Goal: Contribute content: Contribute content

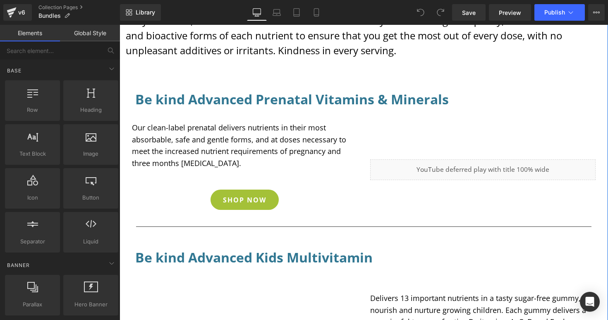
scroll to position [70, 0]
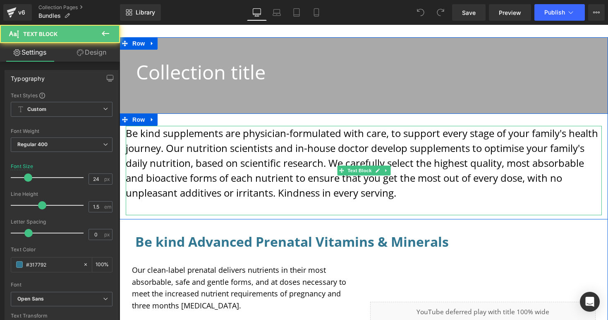
click at [265, 185] on p "Be kind supplements are physician-formulated with care, to support every stage …" at bounding box center [364, 163] width 476 height 74
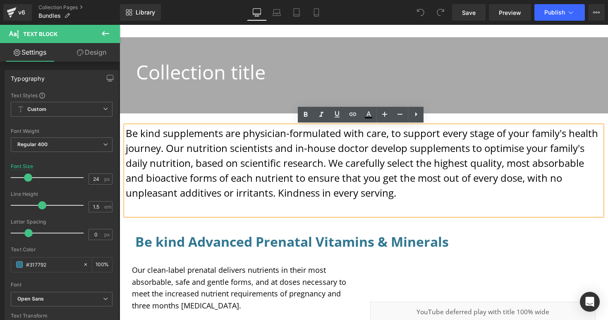
click at [437, 202] on p "To enrich screen reader interactions, please activate Accessibility in Grammarl…" at bounding box center [364, 207] width 476 height 15
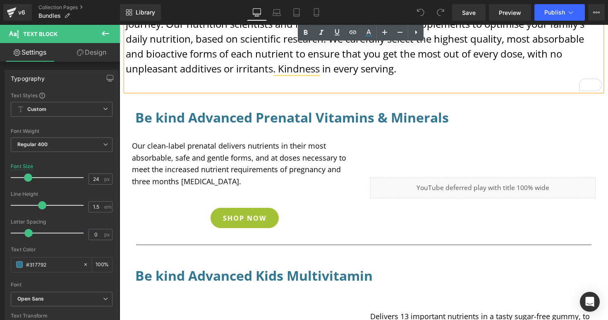
scroll to position [218, 0]
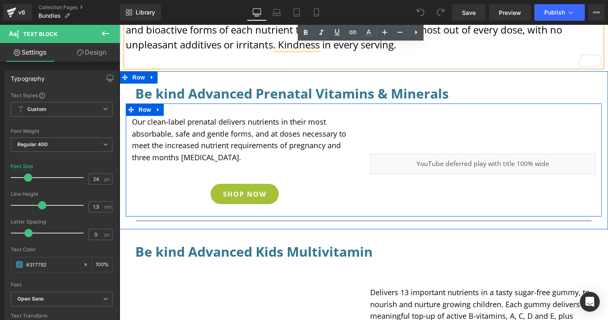
click at [324, 183] on div "Our clean-label prenatal delivers nutrients in their most absorbable, safe and …" at bounding box center [245, 164] width 238 height 96
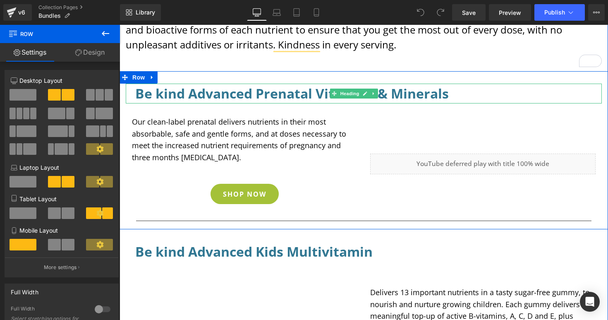
click at [448, 95] on h3 "Be kind Advanced Prenatal Vitamins & Minerals" at bounding box center [363, 94] width 457 height 20
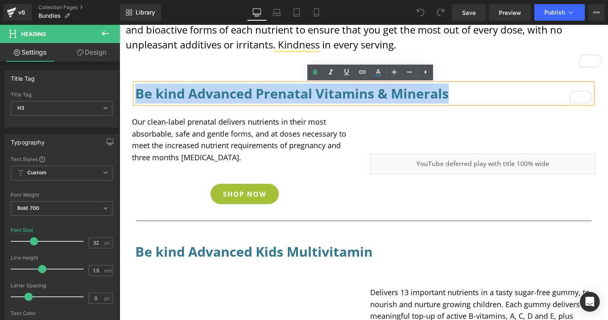
drag, startPoint x: 447, startPoint y: 95, endPoint x: 135, endPoint y: 92, distance: 311.7
click at [135, 92] on h3 "Be kind Advanced Prenatal Vitamins & Minerals" at bounding box center [363, 94] width 457 height 20
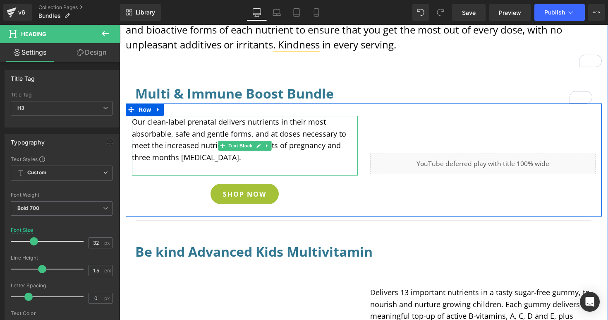
click at [221, 157] on p "Our clean-label prenatal delivers nutrients in their most absorbable, safe and …" at bounding box center [245, 140] width 226 height 48
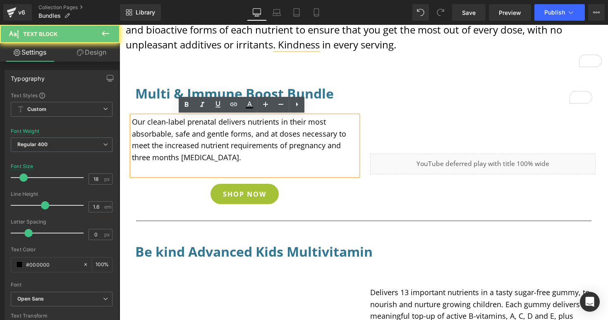
click at [220, 159] on p "Our clean-label prenatal delivers nutrients in their most absorbable, safe and …" at bounding box center [245, 140] width 226 height 48
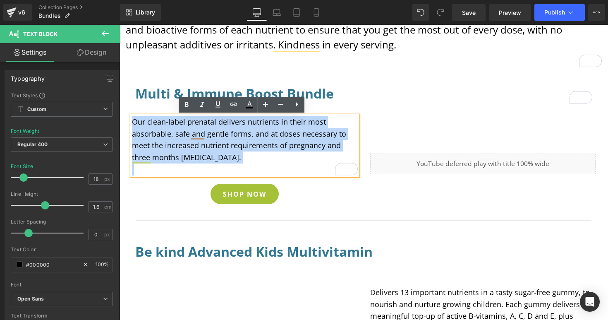
drag, startPoint x: 211, startPoint y: 157, endPoint x: 132, endPoint y: 123, distance: 86.6
click at [132, 123] on p "Our clean-label prenatal delivers nutrients in their most absorbable, safe and …" at bounding box center [245, 140] width 226 height 48
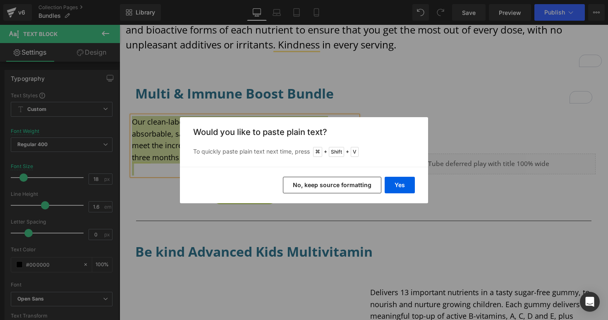
click at [332, 185] on button "No, keep source formatting" at bounding box center [332, 185] width 99 height 17
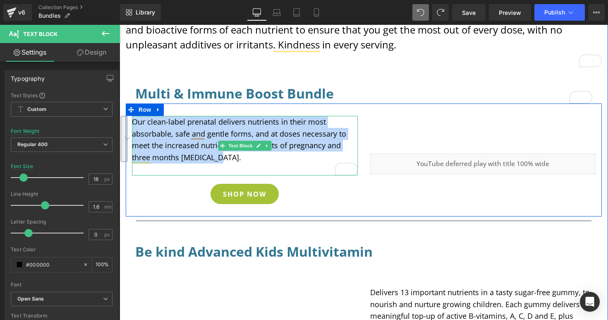
drag, startPoint x: 224, startPoint y: 161, endPoint x: 131, endPoint y: 124, distance: 100.1
click at [132, 124] on p "Our clean-label prenatal delivers nutrients in their most absorbable, safe and …" at bounding box center [245, 140] width 226 height 48
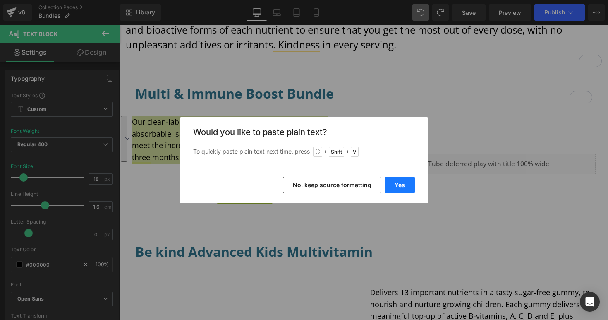
click at [401, 188] on button "Yes" at bounding box center [400, 185] width 30 height 17
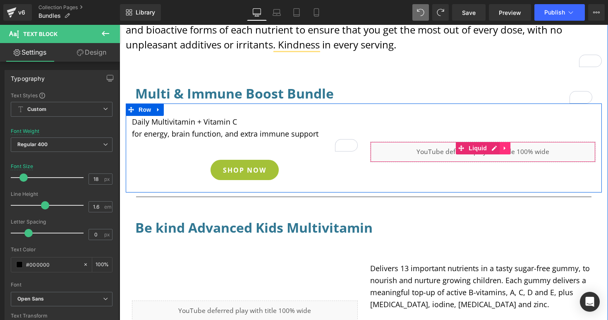
click at [503, 149] on icon at bounding box center [505, 148] width 6 height 6
click at [508, 149] on icon at bounding box center [511, 148] width 6 height 6
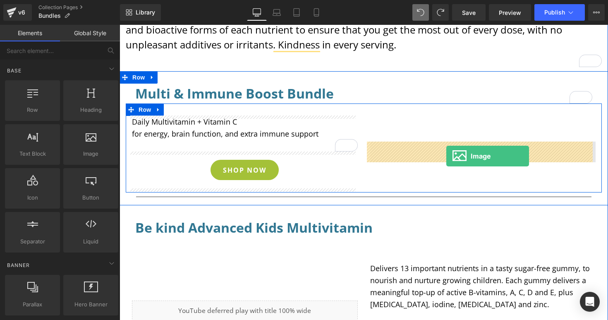
drag, startPoint x: 229, startPoint y: 176, endPoint x: 447, endPoint y: 156, distance: 218.2
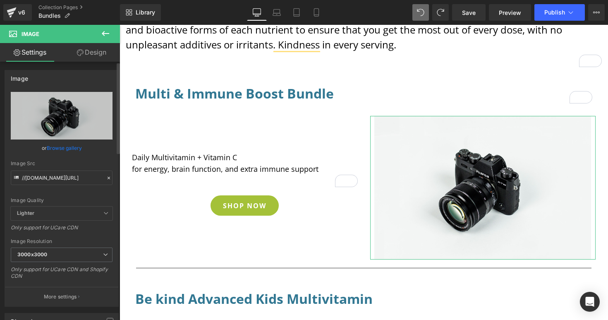
click at [67, 149] on link "Browse gallery" at bounding box center [64, 148] width 35 height 14
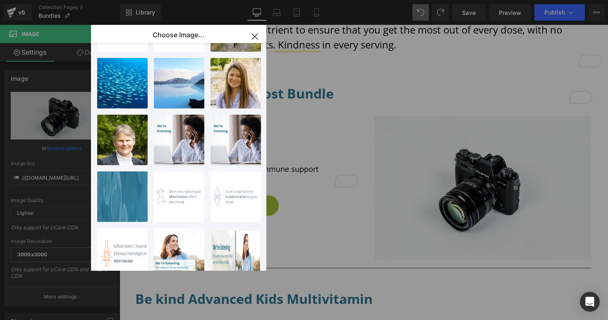
scroll to position [0, 0]
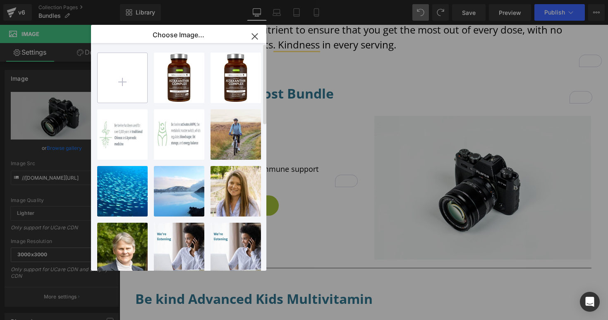
click at [120, 93] on input "file" at bounding box center [123, 78] width 50 height 50
type input "C:\fakepath\Igennus Kids multivitamin and Vitamin C chewable bundle with discou…"
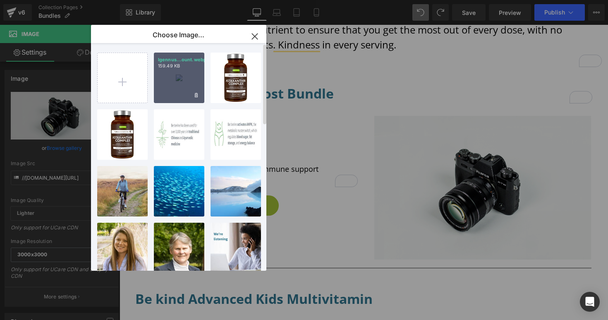
click at [159, 74] on div "Igennus...ount.webp 159.49 KB" at bounding box center [179, 78] width 50 height 50
type input "https://ucarecdn.com/04871631-a7b6-4b52-94de-c0f2d4457fd3/-/format/auto/-/previ…"
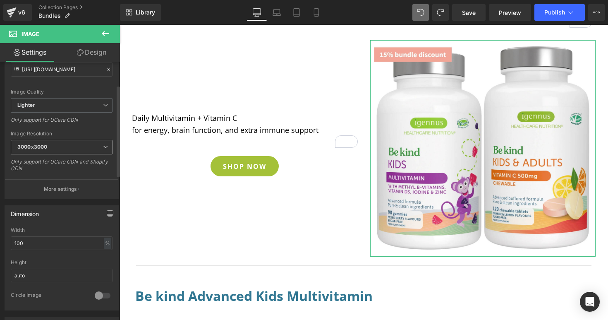
scroll to position [151, 0]
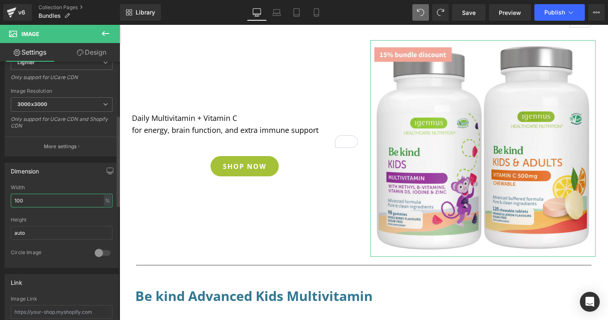
click at [55, 197] on input "100" at bounding box center [62, 201] width 102 height 14
type input "50"
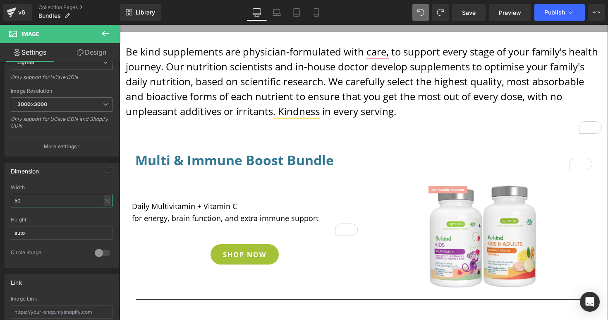
scroll to position [207, 0]
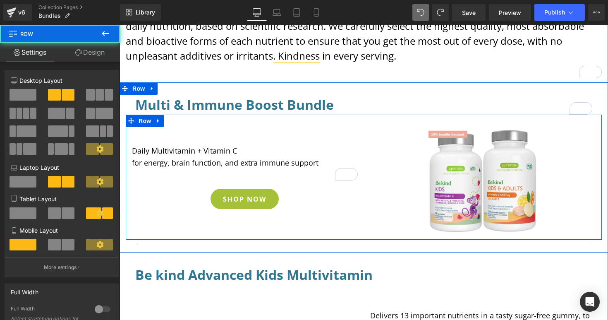
click at [308, 217] on div "Daily Multivitamin + Vitamin C for energy, brain function, and extra immune sup…" at bounding box center [245, 181] width 238 height 108
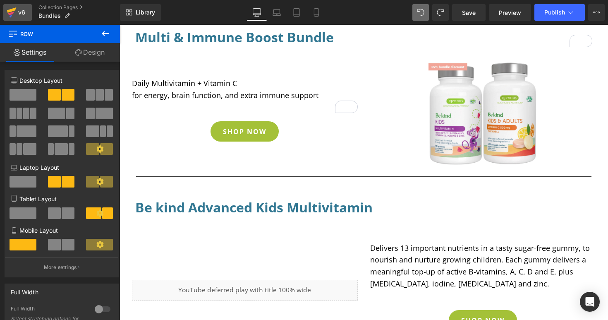
scroll to position [264, 0]
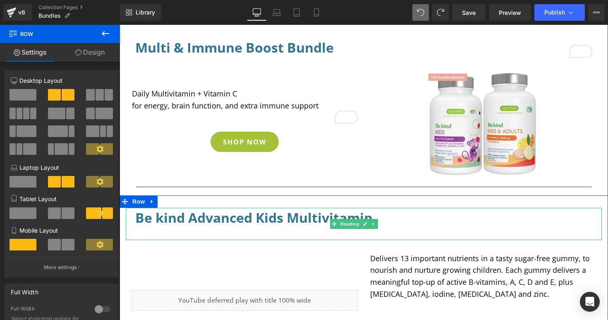
click at [389, 217] on h3 "Be kind Advanced Kids Multivitamin" at bounding box center [363, 218] width 457 height 20
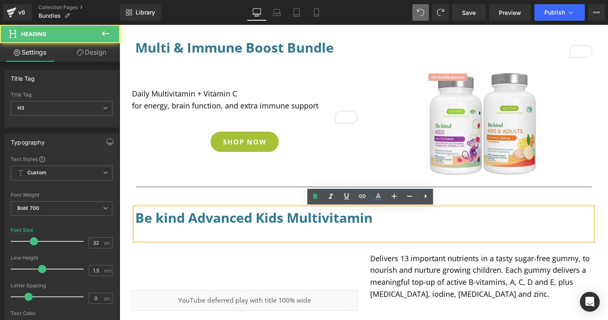
click at [382, 219] on h3 "Be kind Advanced Kids Multivitamin" at bounding box center [363, 218] width 457 height 20
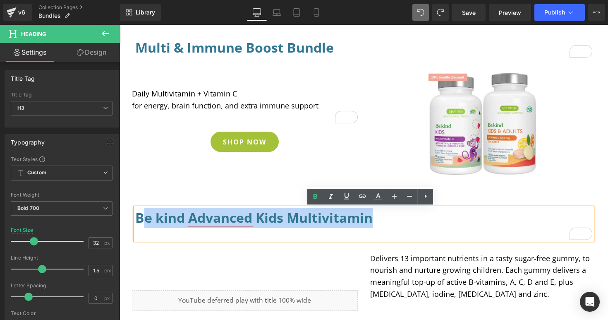
drag, startPoint x: 381, startPoint y: 219, endPoint x: 137, endPoint y: 220, distance: 244.2
click at [137, 220] on h3 "Be kind Advanced Kids Multivitamin" at bounding box center [363, 218] width 457 height 20
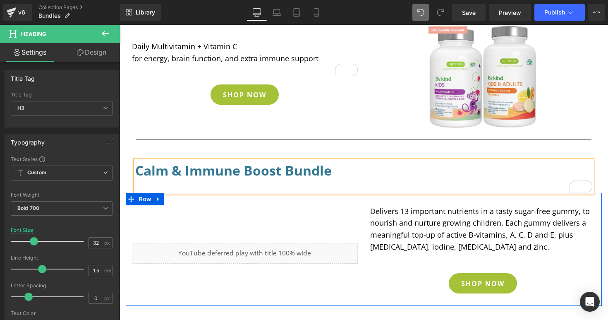
scroll to position [351, 0]
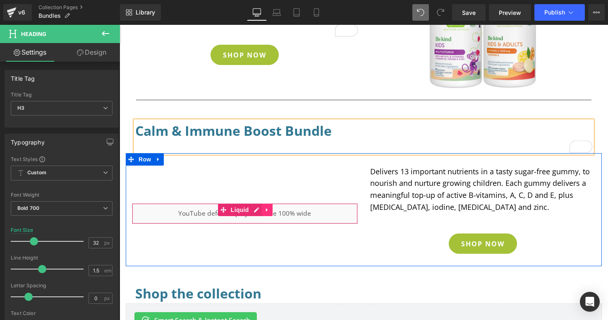
click at [266, 211] on icon at bounding box center [267, 210] width 6 height 6
click at [270, 211] on icon at bounding box center [273, 210] width 6 height 6
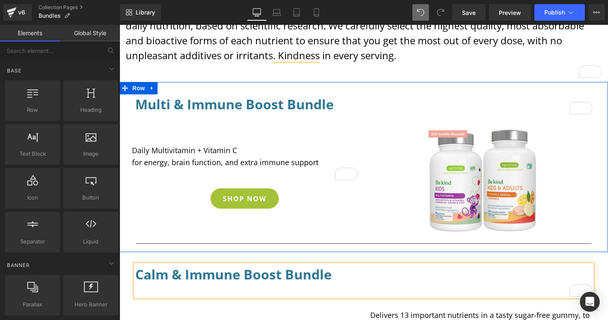
scroll to position [319, 0]
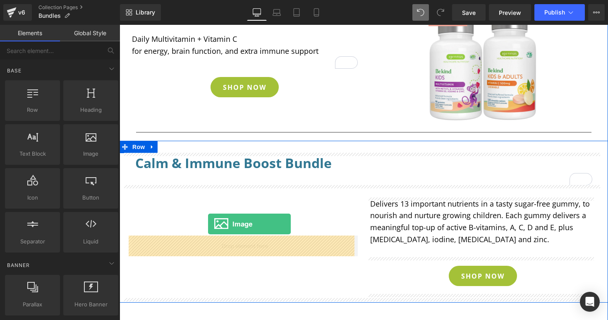
drag, startPoint x: 203, startPoint y: 175, endPoint x: 208, endPoint y: 224, distance: 48.7
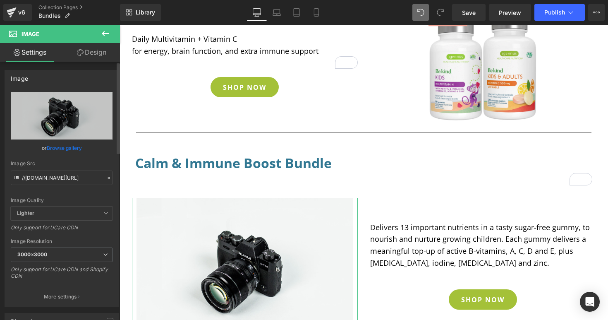
click at [71, 149] on link "Browse gallery" at bounding box center [64, 148] width 35 height 14
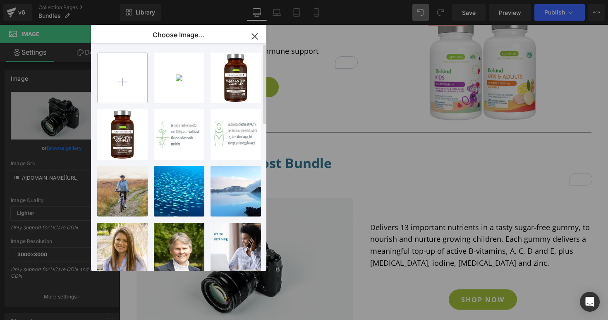
click at [110, 95] on input "file" at bounding box center [123, 78] width 50 height 50
type input "C:\fakepath\Igennus Calm magnesium and Vitamin C chewable bundle with discount.…"
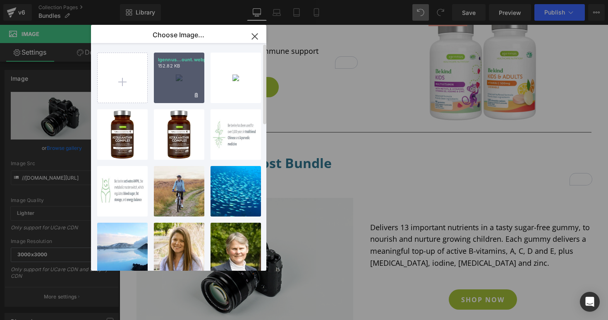
click at [168, 87] on div "Igennus...ount.webp 152.82 KB" at bounding box center [179, 78] width 50 height 50
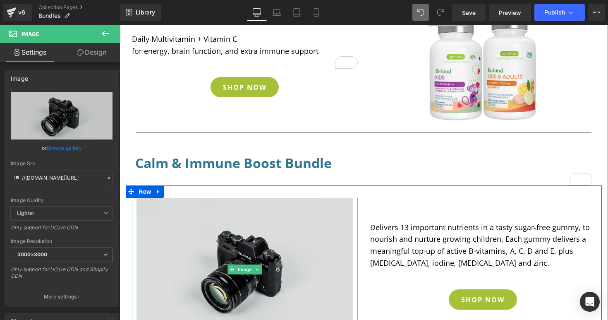
scroll to position [350, 0]
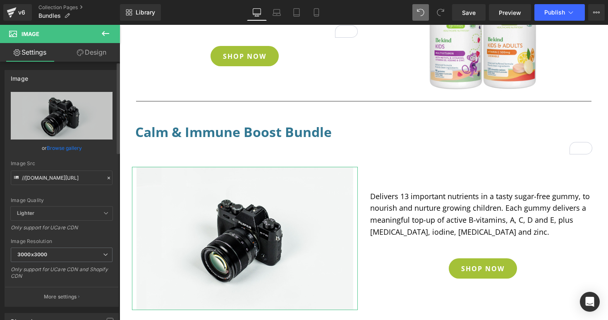
click at [59, 148] on link "Browse gallery" at bounding box center [64, 148] width 35 height 14
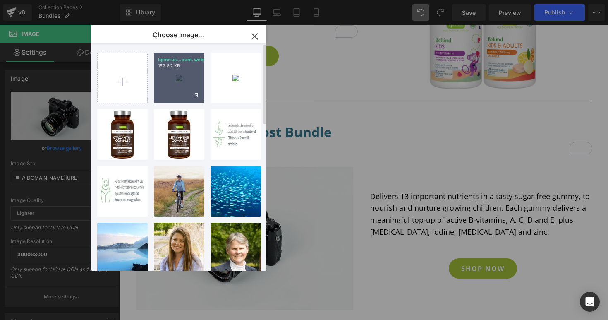
drag, startPoint x: 171, startPoint y: 89, endPoint x: 52, endPoint y: 64, distance: 122.2
click at [171, 89] on div "Igennus...ount.webp 152.82 KB" at bounding box center [179, 78] width 50 height 50
type input "https://ucarecdn.com/a89dc946-815b-4f51-88ac-c324c32facd4/-/format/auto/-/previ…"
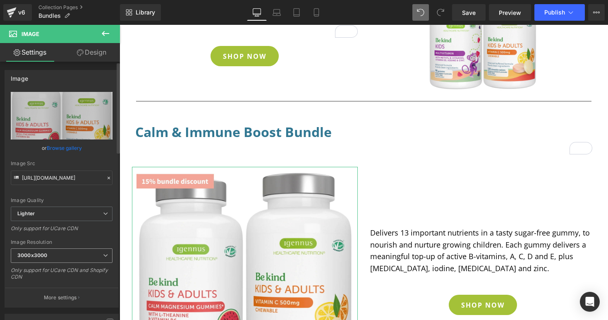
scroll to position [116, 0]
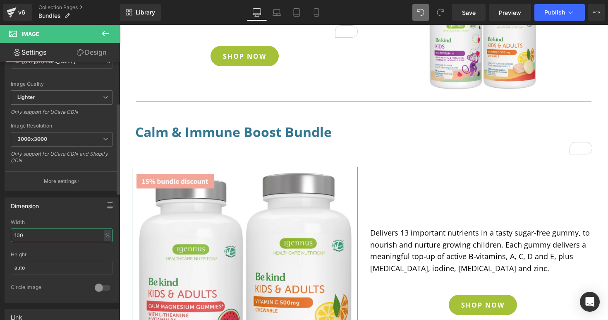
click at [50, 236] on input "100" at bounding box center [62, 235] width 102 height 14
type input "1"
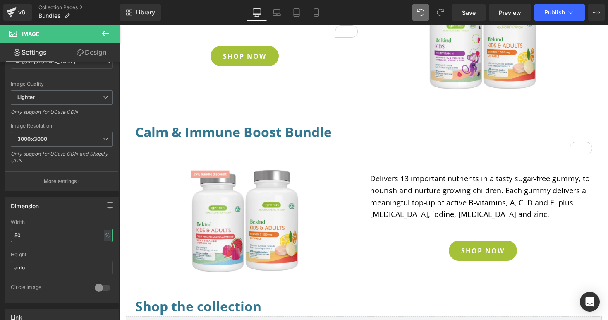
type input "50"
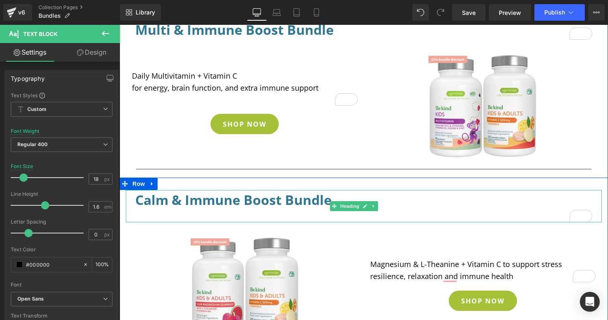
scroll to position [292, 0]
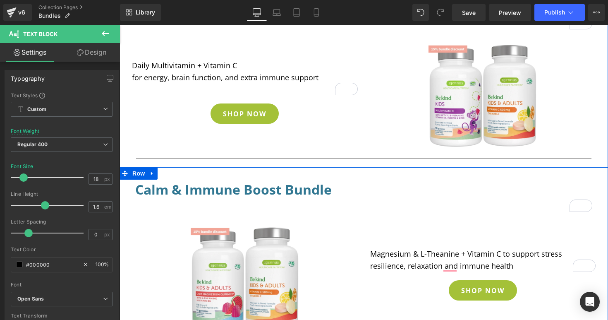
click at [524, 262] on p "Magnesium & L-Theanine + Vitamin C to support stress resilience, relaxation and…" at bounding box center [483, 260] width 226 height 24
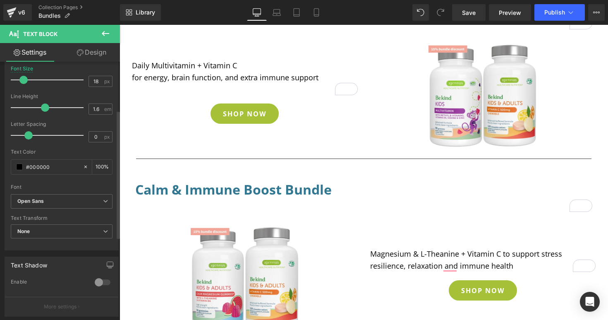
scroll to position [257, 0]
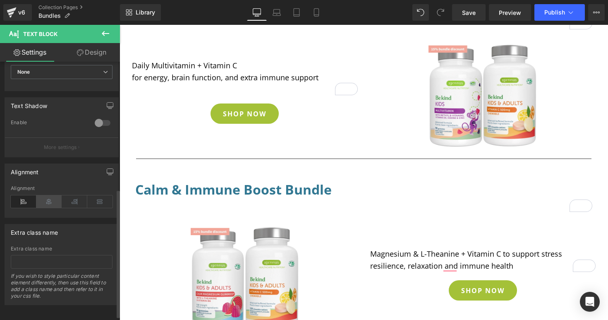
click at [46, 199] on icon at bounding box center [49, 201] width 26 height 12
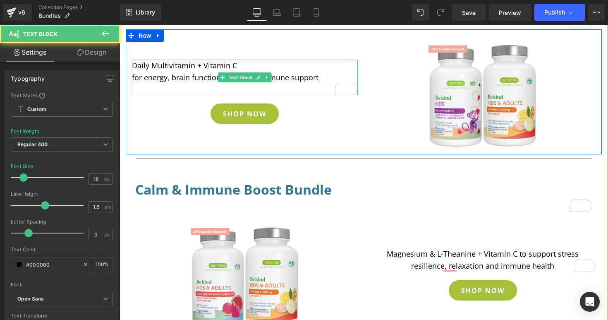
click at [241, 69] on p "Daily Multivitamin + Vitamin C" at bounding box center [245, 66] width 226 height 12
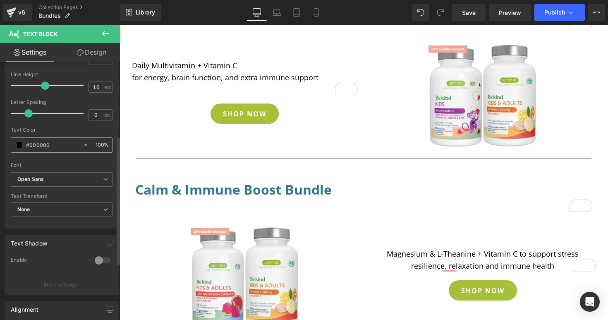
scroll to position [188, 0]
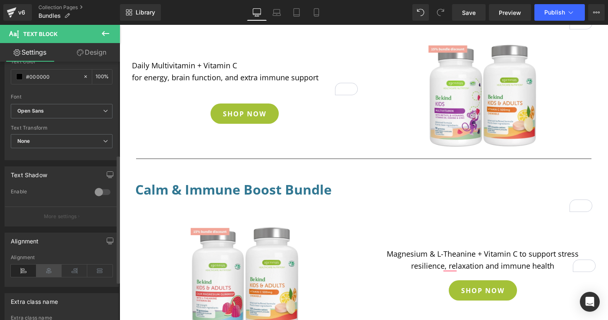
click at [44, 274] on icon at bounding box center [49, 270] width 26 height 12
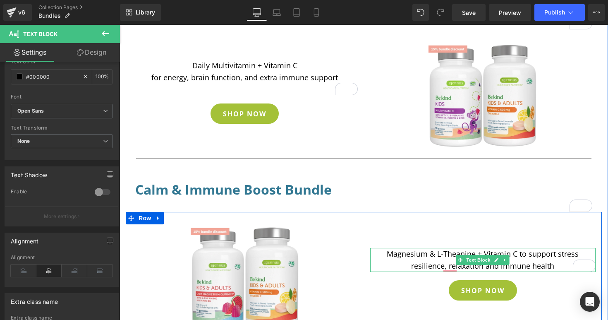
scroll to position [414, 0]
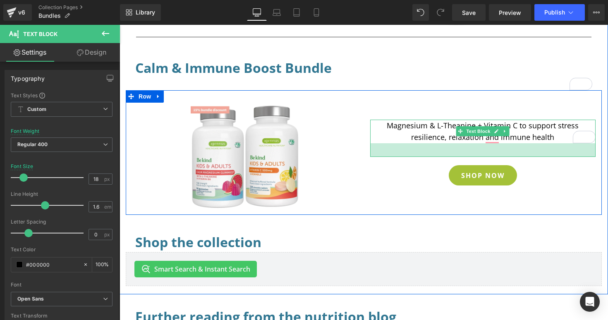
drag, startPoint x: 510, startPoint y: 148, endPoint x: 508, endPoint y: 162, distance: 13.8
click at [508, 162] on div "Magnesium & L-Theanine + Vitamin C to support stress resilience, relaxation and…" at bounding box center [483, 157] width 238 height 108
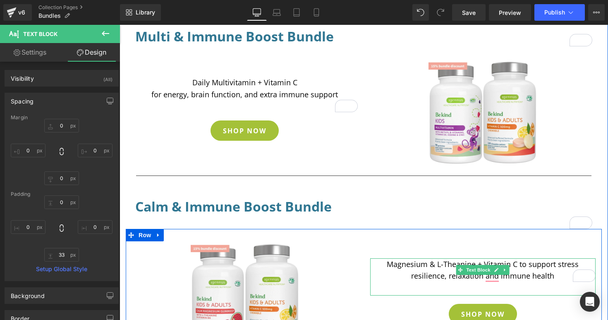
scroll to position [264, 0]
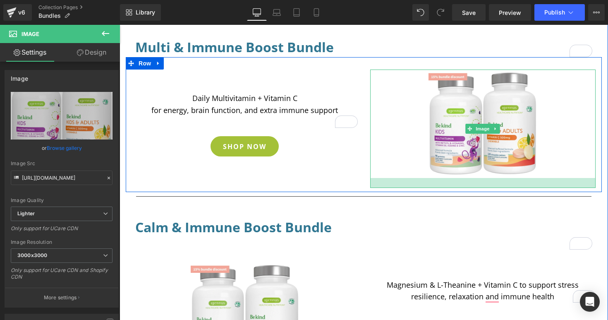
drag, startPoint x: 421, startPoint y: 176, endPoint x: 418, endPoint y: 186, distance: 10.1
click at [418, 186] on div at bounding box center [483, 183] width 226 height 10
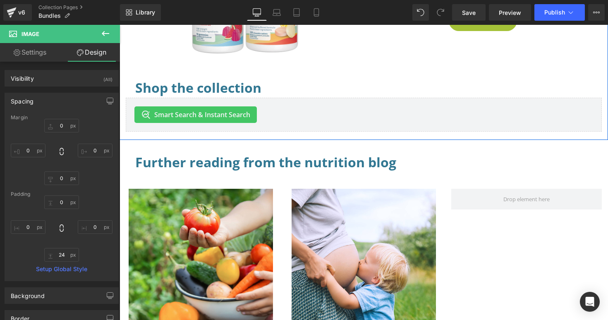
scroll to position [655, 0]
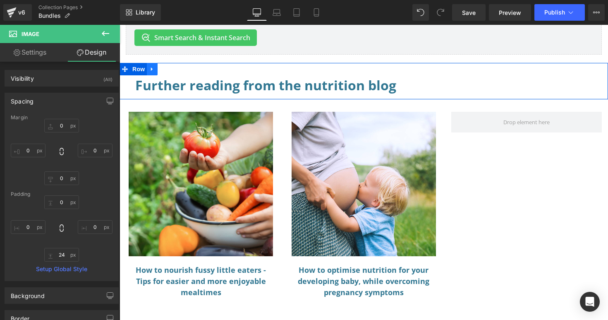
click at [153, 69] on icon at bounding box center [152, 69] width 6 height 6
click at [174, 71] on icon at bounding box center [174, 69] width 6 height 6
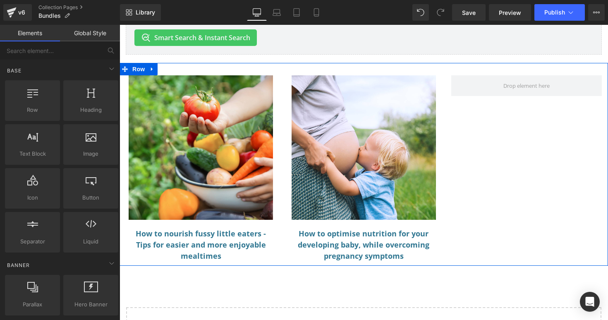
click at [153, 69] on icon at bounding box center [152, 69] width 6 height 6
click at [175, 70] on icon at bounding box center [174, 69] width 6 height 6
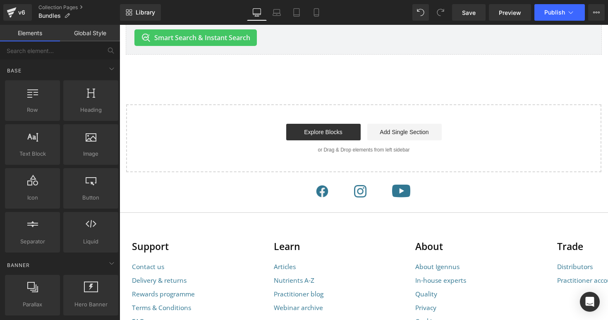
scroll to position [515, 0]
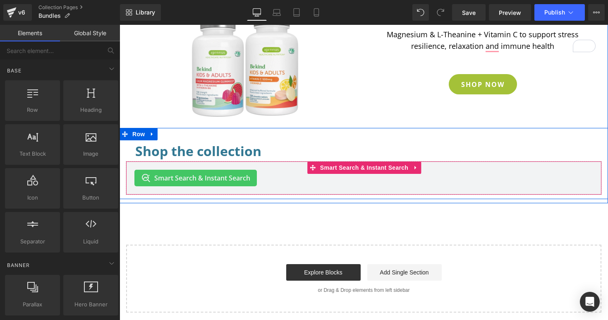
click at [308, 185] on div "Smart Search & Instant Search" at bounding box center [364, 178] width 459 height 17
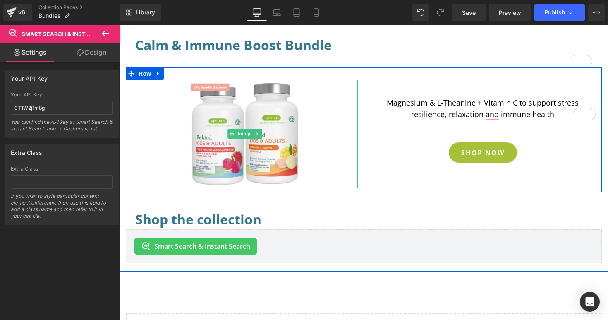
scroll to position [489, 0]
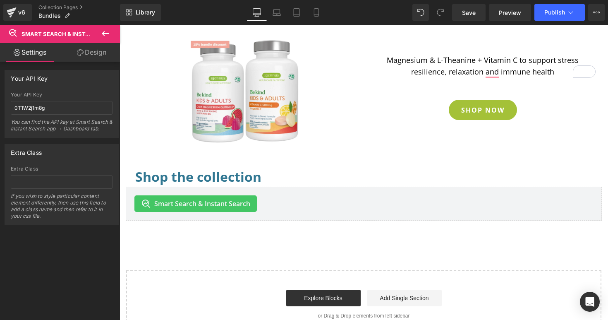
click at [104, 33] on icon at bounding box center [106, 34] width 10 height 10
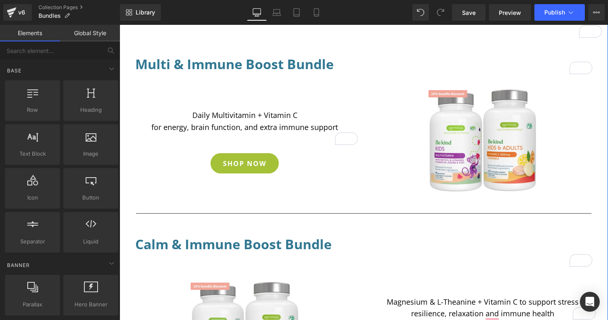
scroll to position [220, 0]
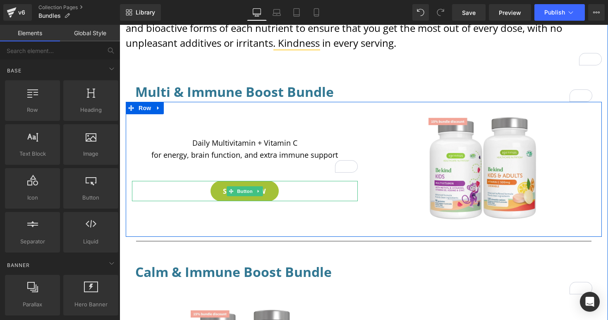
click at [274, 194] on link "SHOP NOW" at bounding box center [245, 191] width 68 height 20
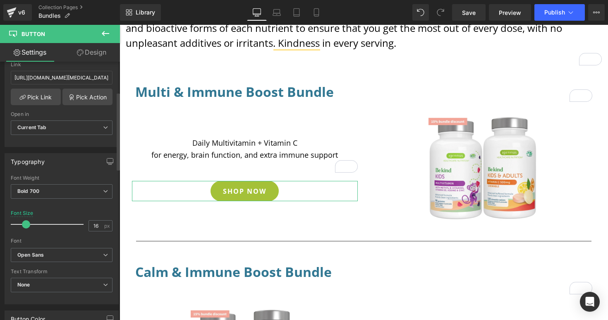
scroll to position [58, 0]
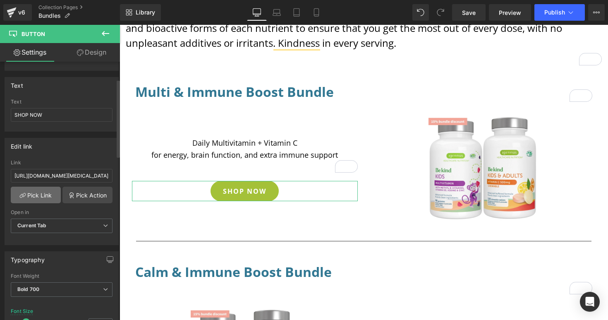
click at [39, 195] on link "Pick Link" at bounding box center [36, 195] width 50 height 17
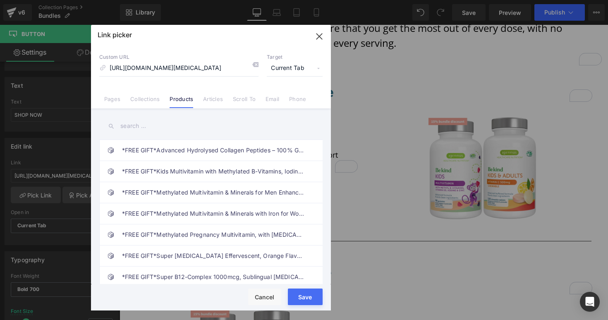
click at [142, 130] on input "text" at bounding box center [210, 126] width 223 height 19
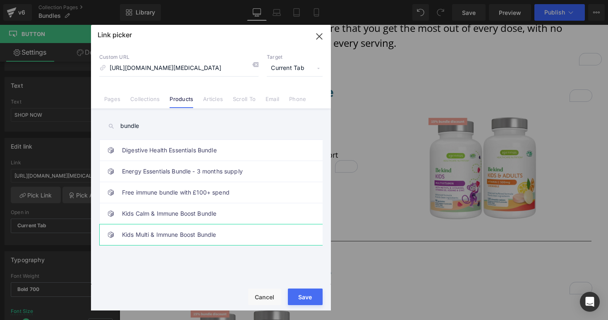
type input "bundle"
click at [161, 232] on link "Kids Multi & Immune Boost Bundle" at bounding box center [213, 234] width 182 height 21
type input "/products/kids-multi-immune-boost-bundle"
click at [306, 300] on button "Save" at bounding box center [305, 296] width 35 height 17
type input "/products/kids-multi-immune-boost-bundle"
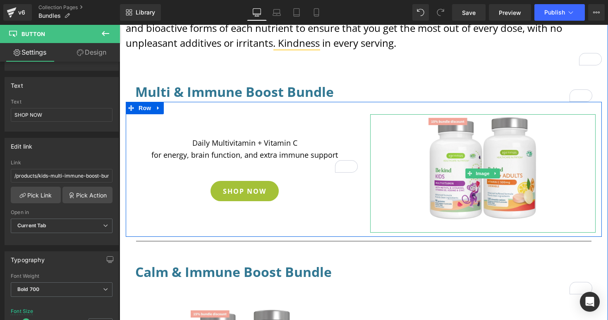
click at [548, 143] on div at bounding box center [483, 173] width 217 height 118
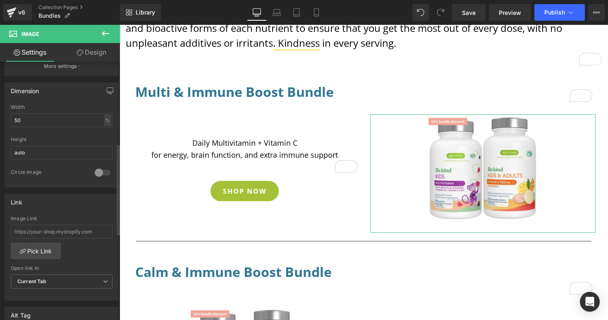
scroll to position [248, 0]
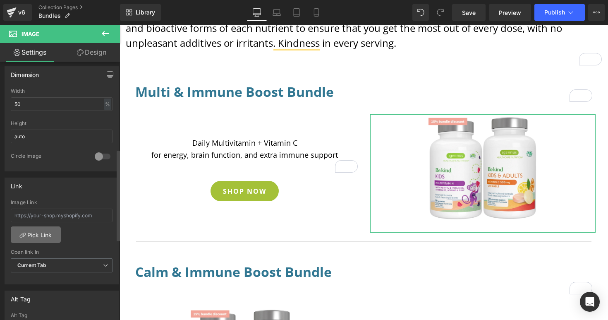
click at [49, 238] on link "Pick Link" at bounding box center [36, 234] width 50 height 17
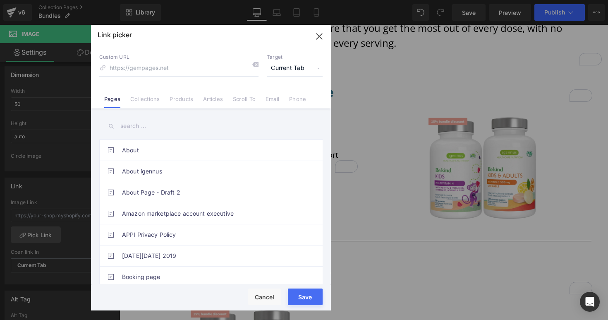
click at [180, 100] on link "Products" at bounding box center [182, 102] width 24 height 12
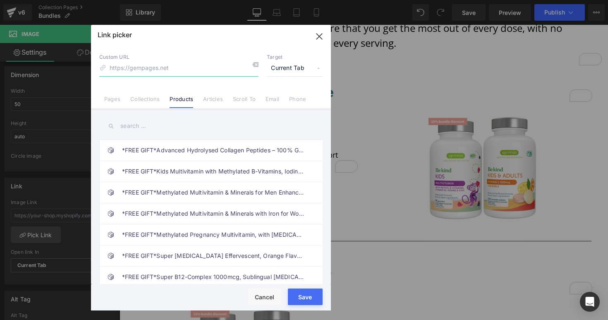
click at [175, 70] on input at bounding box center [178, 68] width 159 height 16
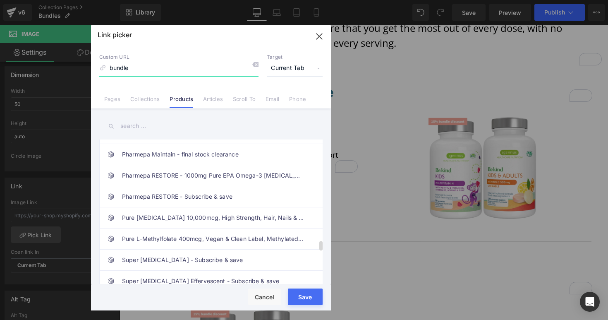
scroll to position [1740, 0]
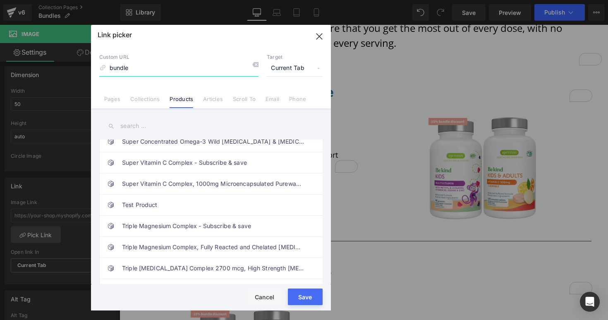
drag, startPoint x: 135, startPoint y: 69, endPoint x: 108, endPoint y: 66, distance: 27.9
click at [108, 66] on input "bundle" at bounding box center [178, 68] width 159 height 16
paste input "https://igennus.com/products/kids-multi-immune-boost-"
type input "https://igennus.com/products/kids-multi-immune-boost-bundle"
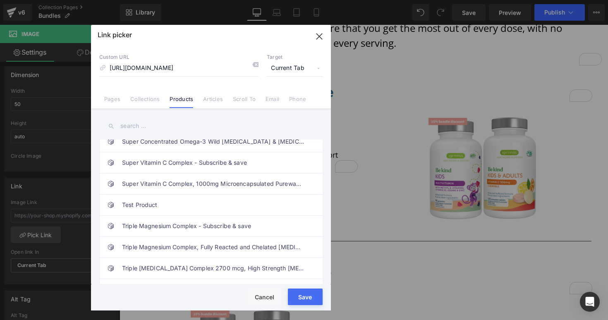
scroll to position [0, 0]
click at [304, 302] on button "Save" at bounding box center [305, 296] width 35 height 17
type input "https://igennus.com/products/kids-multi-immune-boost-bundle"
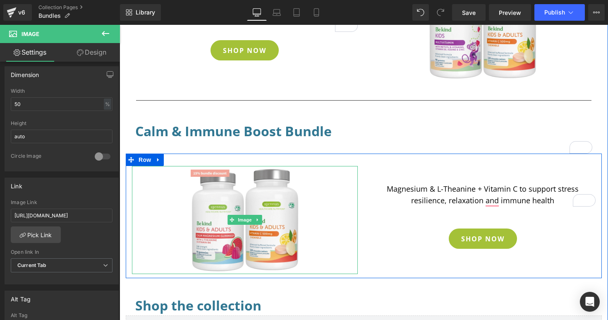
scroll to position [176, 0]
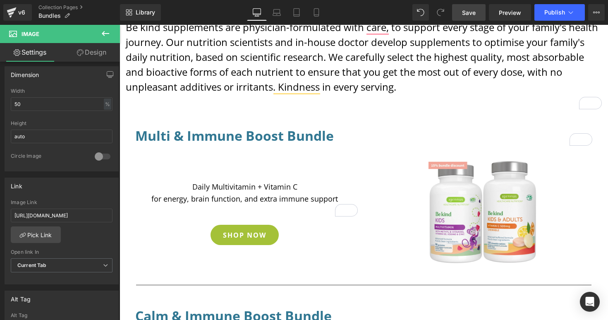
click at [471, 12] on span "Save" at bounding box center [469, 12] width 14 height 9
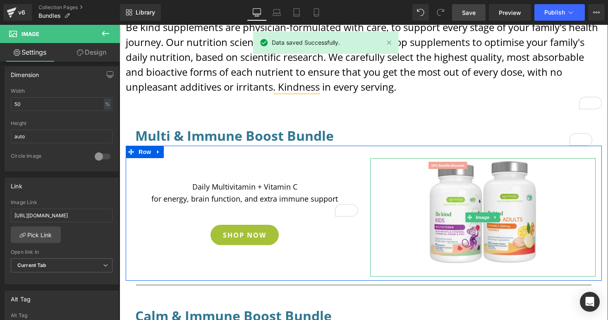
scroll to position [41, 0]
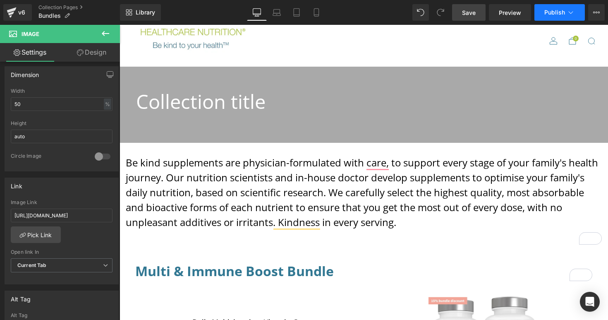
click at [553, 17] on button "Publish" at bounding box center [560, 12] width 50 height 17
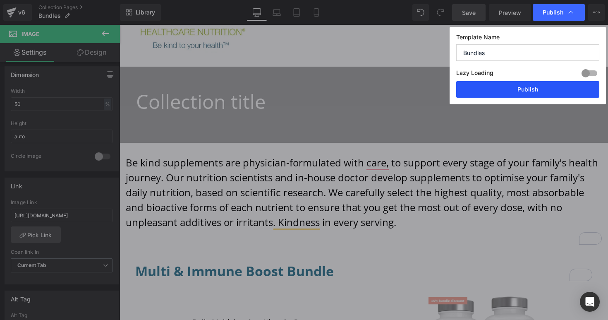
click at [523, 89] on button "Publish" at bounding box center [528, 89] width 143 height 17
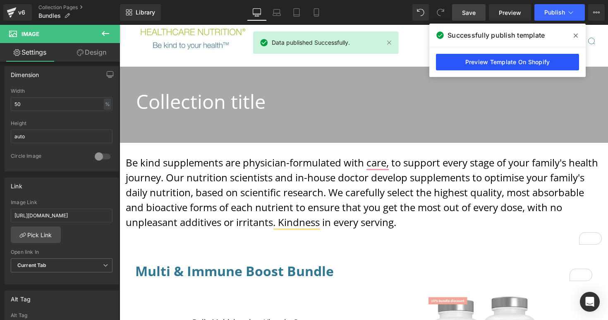
click at [506, 62] on link "Preview Template On Shopify" at bounding box center [507, 62] width 143 height 17
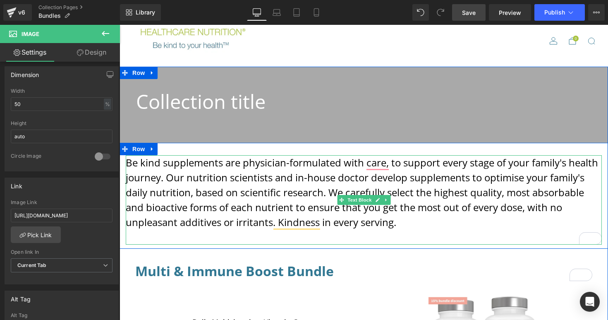
scroll to position [200, 0]
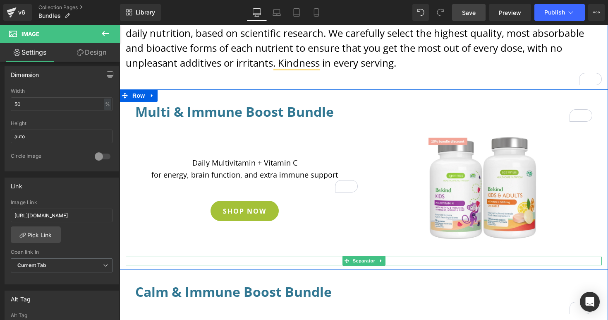
click at [295, 261] on hr at bounding box center [364, 263] width 456 height 5
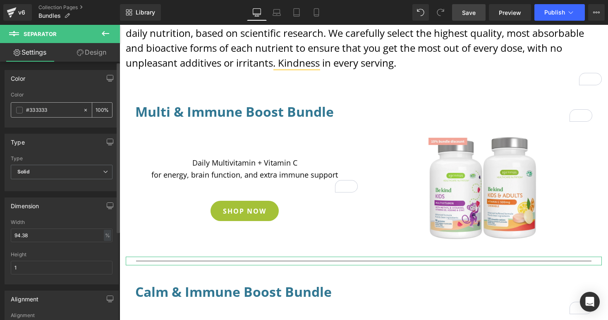
click at [22, 111] on span at bounding box center [19, 110] width 7 height 7
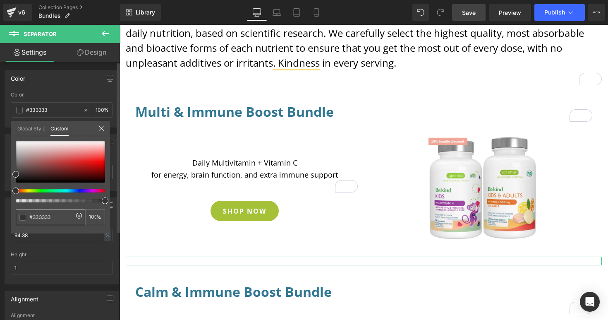
click at [59, 221] on input "#333333" at bounding box center [51, 217] width 44 height 9
type input "#3333333"
type input "0"
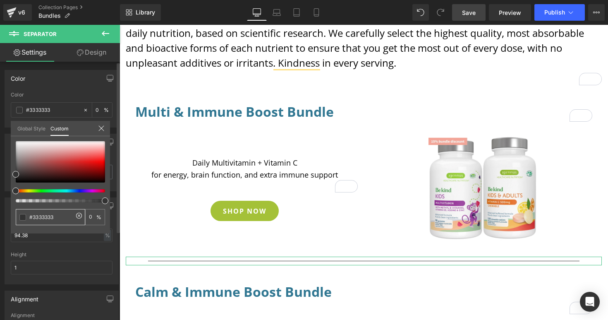
type input "#33333331"
type input "19"
type input "#333333317"
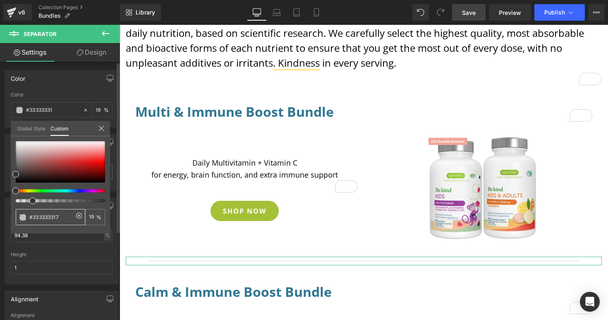
type input "#333333317"
type input "0"
type input "#3333333177"
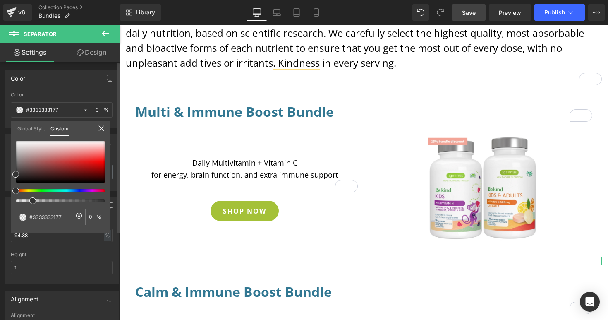
type input "#33333331779"
type input "#333333317792"
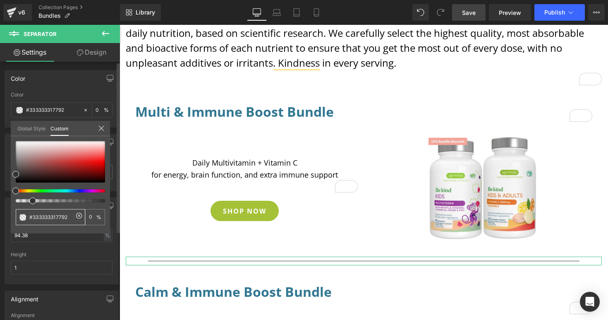
click at [78, 216] on icon at bounding box center [79, 215] width 2 height 2
type input "none"
click at [62, 218] on input "none" at bounding box center [51, 217] width 44 height 9
type input "non"
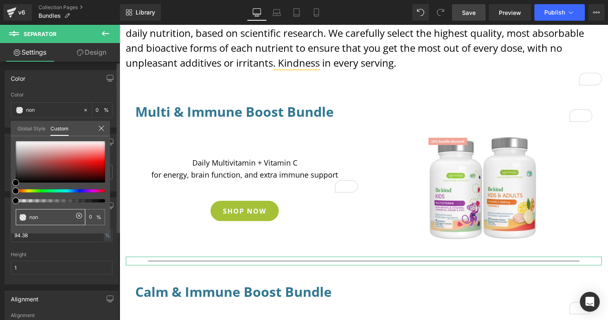
type input "no"
type input "n"
type input "3"
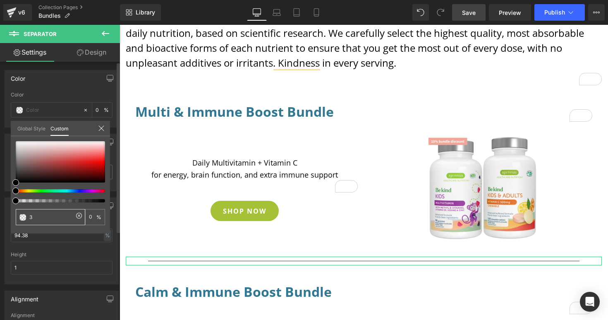
type input "3"
type input "31"
type input "317"
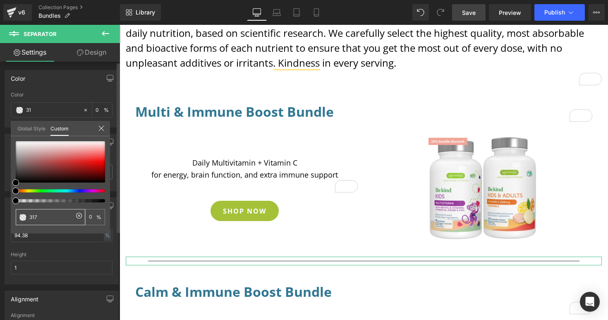
type input "100"
type input "3177"
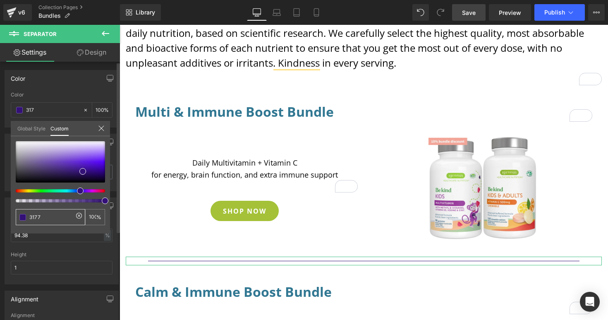
type input "3177"
type input "47"
type input "31779"
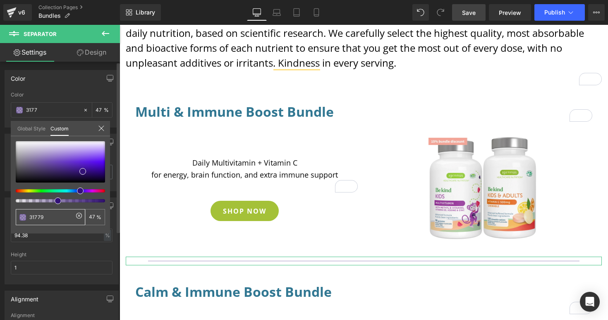
type input "0"
type input "317792"
type input "100"
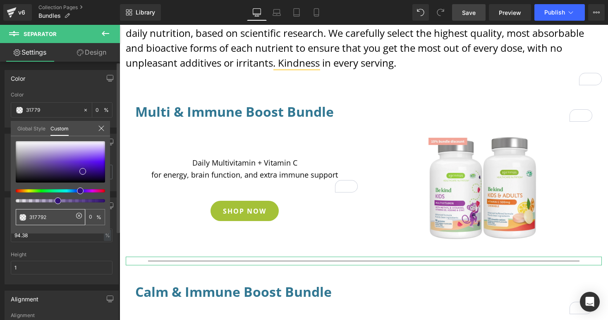
type input "100"
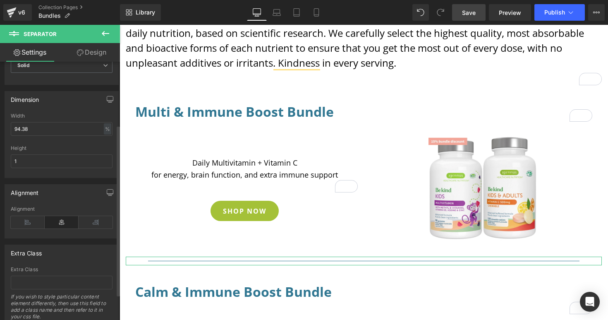
scroll to position [96, 0]
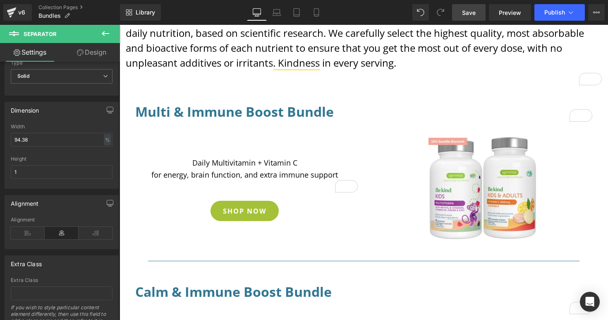
click at [471, 10] on span "Save" at bounding box center [469, 12] width 14 height 9
click at [65, 10] on link "Collection Pages" at bounding box center [79, 7] width 82 height 7
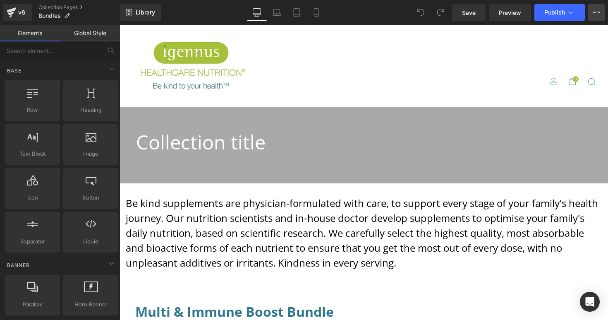
click at [599, 12] on icon at bounding box center [597, 12] width 7 height 7
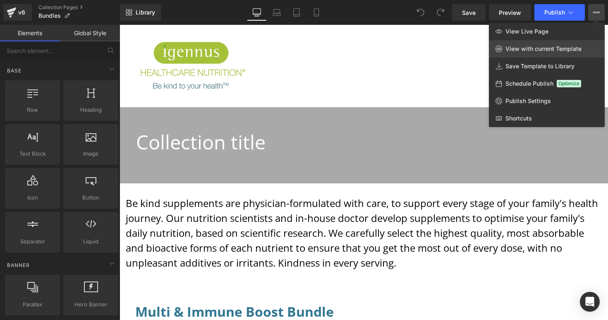
click at [529, 46] on span "View with current Template" at bounding box center [544, 48] width 76 height 7
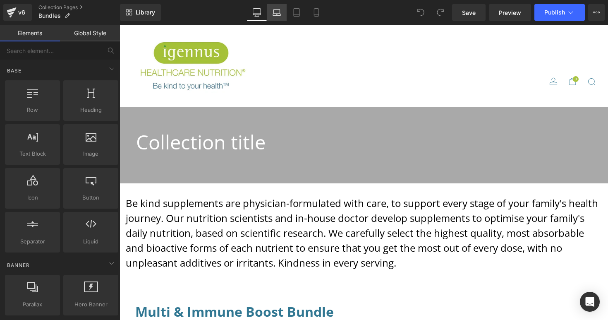
click at [278, 12] on icon at bounding box center [277, 12] width 8 height 8
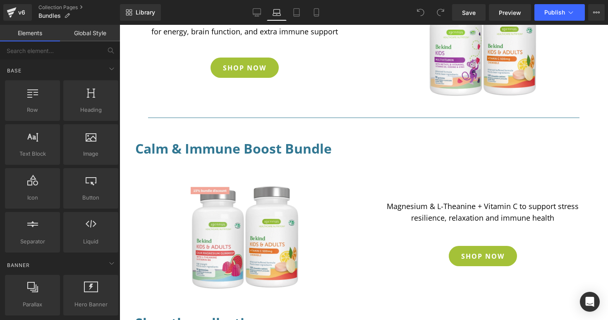
scroll to position [459, 0]
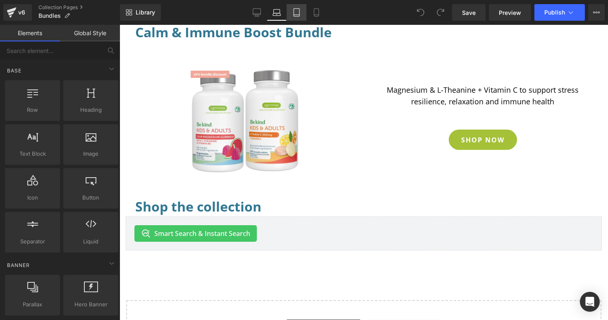
click at [293, 14] on icon at bounding box center [297, 12] width 8 height 8
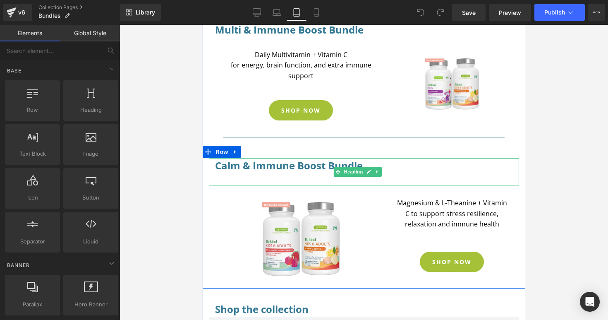
scroll to position [321, 0]
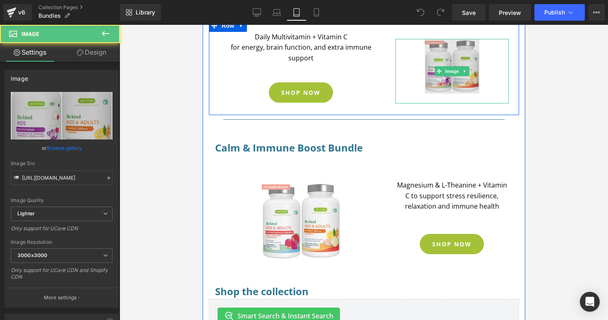
click at [460, 89] on img at bounding box center [452, 71] width 55 height 65
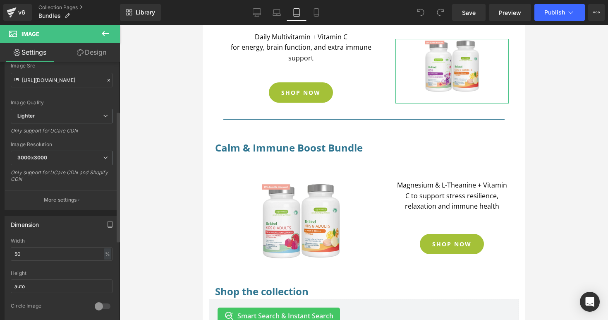
scroll to position [108, 0]
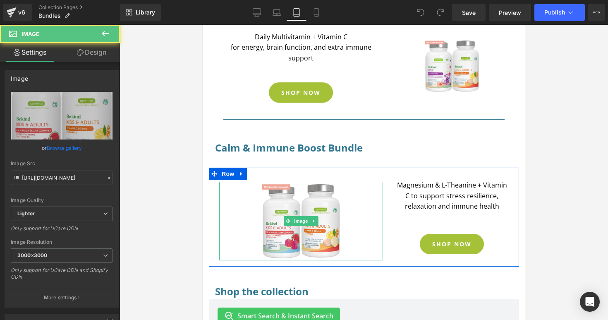
click at [255, 238] on div at bounding box center [300, 221] width 157 height 79
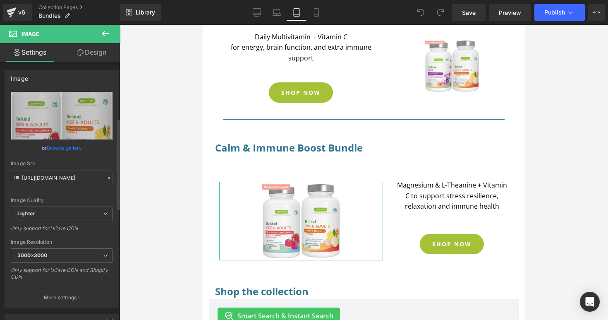
scroll to position [160, 0]
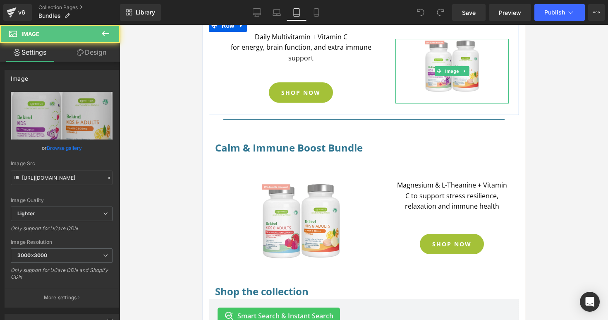
click at [497, 85] on link at bounding box center [451, 71] width 109 height 65
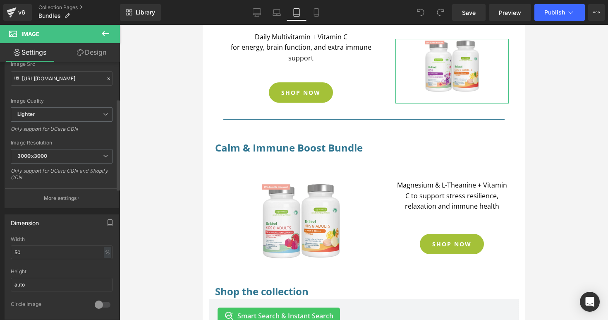
scroll to position [105, 0]
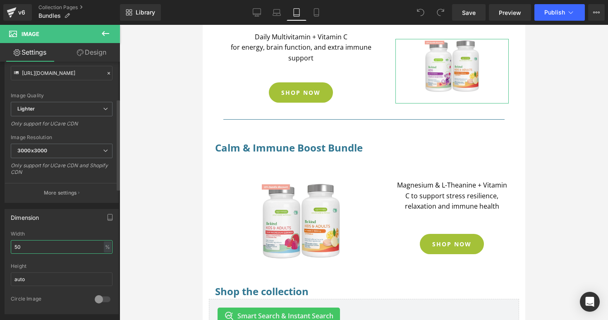
click at [42, 244] on input "50" at bounding box center [62, 247] width 102 height 14
type input "5"
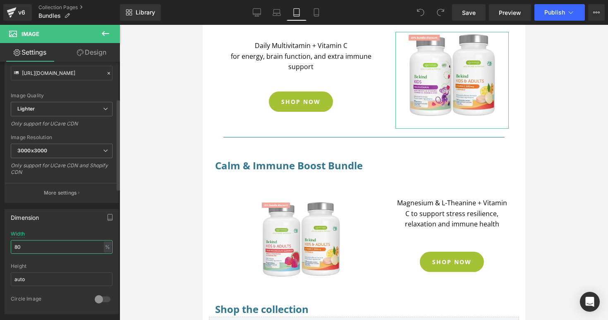
type input "8"
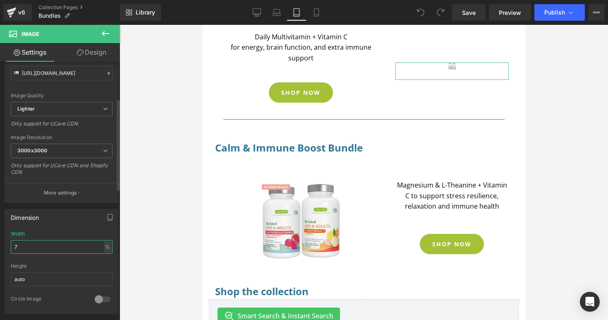
type input "70"
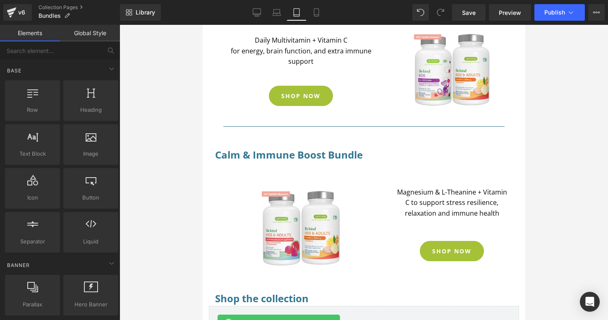
click at [166, 225] on div at bounding box center [364, 172] width 489 height 295
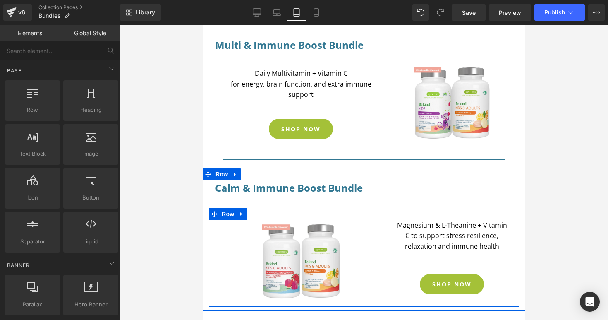
scroll to position [258, 0]
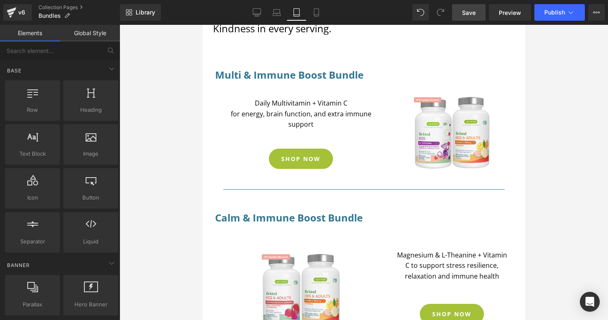
click at [461, 17] on link "Save" at bounding box center [469, 12] width 34 height 17
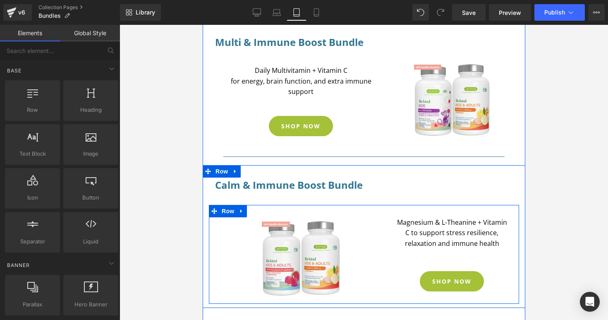
scroll to position [248, 0]
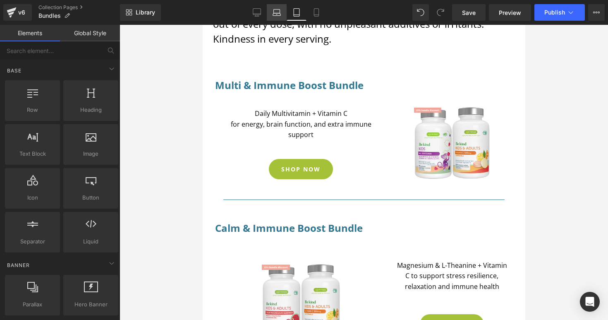
click at [279, 12] on icon at bounding box center [277, 12] width 8 height 8
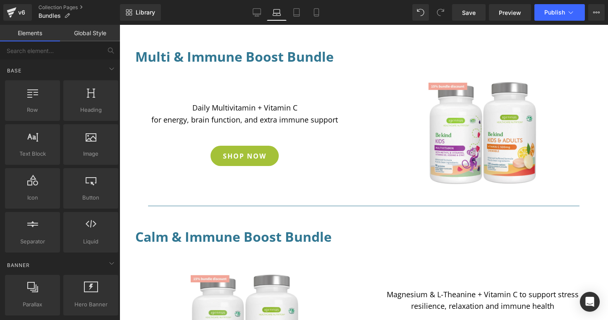
scroll to position [294, 0]
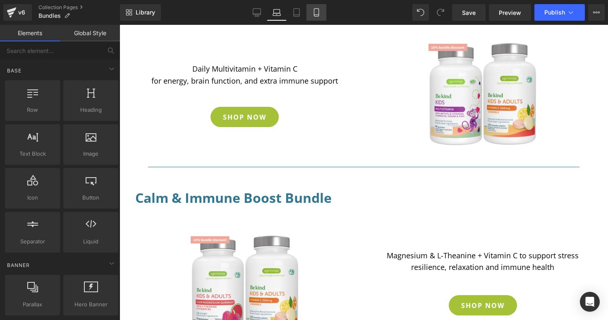
click at [315, 10] on icon at bounding box center [316, 12] width 8 height 8
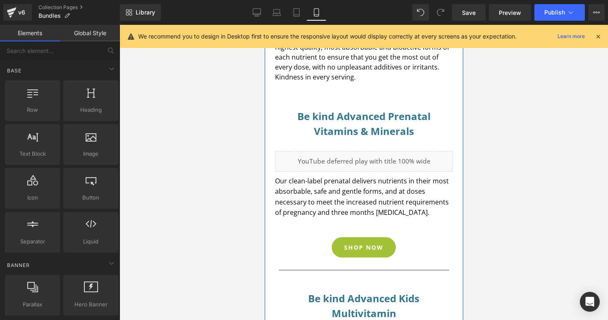
scroll to position [127, 0]
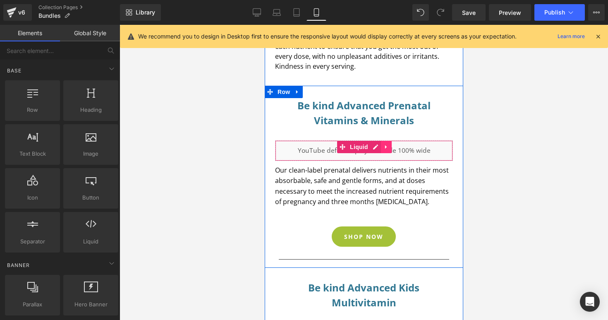
click at [385, 150] on link at bounding box center [386, 147] width 11 height 12
click at [389, 147] on icon at bounding box center [392, 147] width 6 height 6
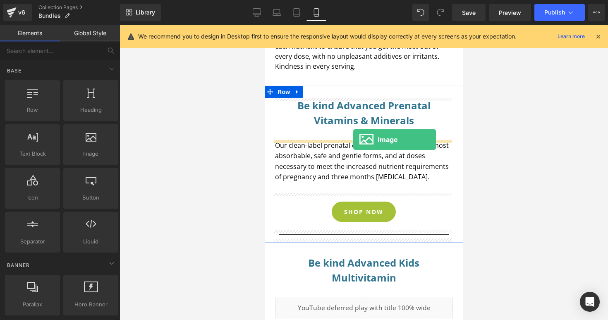
drag, startPoint x: 353, startPoint y: 171, endPoint x: 353, endPoint y: 139, distance: 31.9
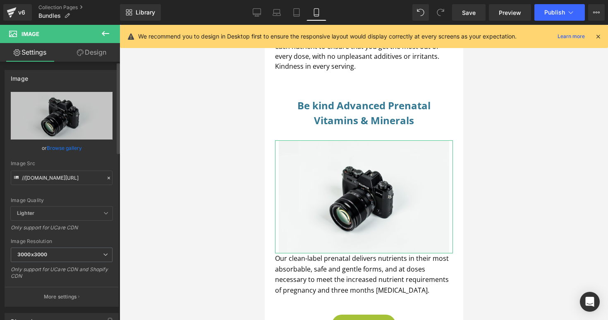
click at [72, 148] on link "Browse gallery" at bounding box center [64, 148] width 35 height 14
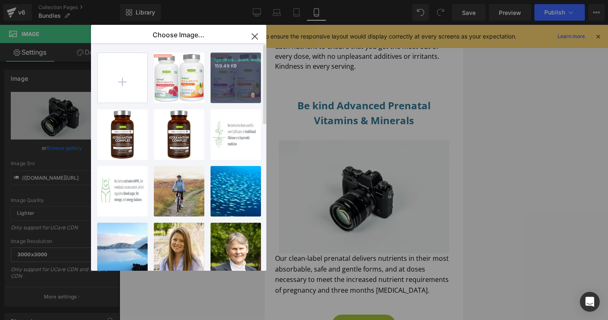
click at [225, 84] on div "Igennus...ount.webp 159.49 KB" at bounding box center [236, 78] width 50 height 50
type input "https://ucarecdn.com/04871631-a7b6-4b52-94de-c0f2d4457fd3/-/format/auto/-/previ…"
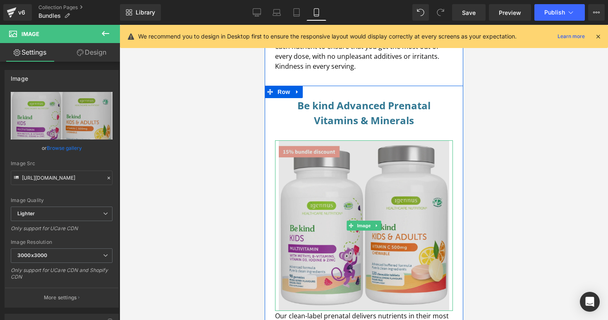
click at [312, 190] on img at bounding box center [364, 225] width 171 height 171
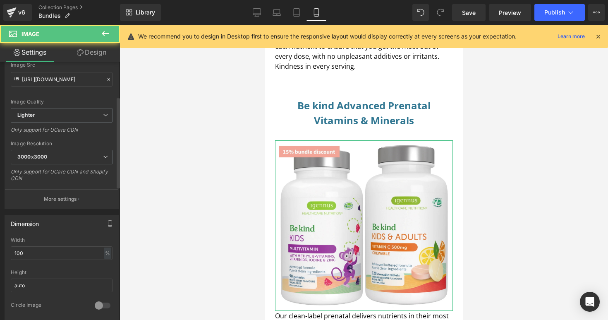
scroll to position [118, 0]
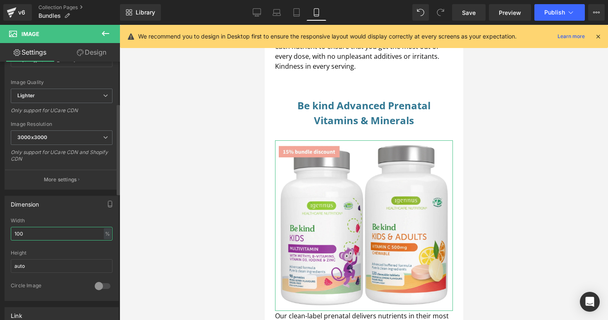
click at [47, 235] on input "100" at bounding box center [62, 234] width 102 height 14
type input "1"
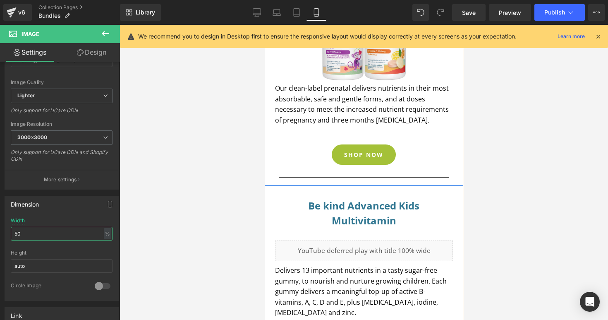
scroll to position [308, 0]
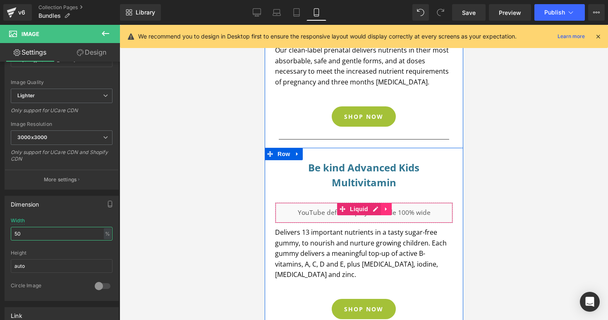
type input "50"
click at [385, 211] on icon at bounding box center [386, 209] width 6 height 6
click at [389, 210] on icon at bounding box center [392, 209] width 6 height 6
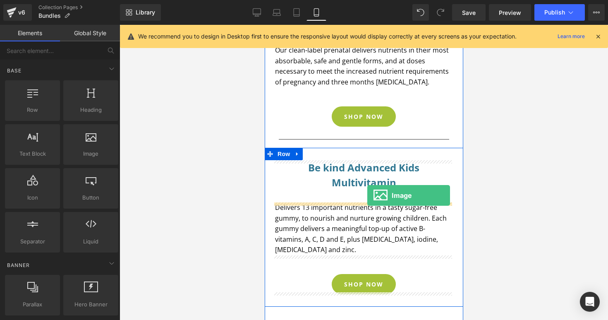
drag, startPoint x: 352, startPoint y: 174, endPoint x: 367, endPoint y: 195, distance: 26.1
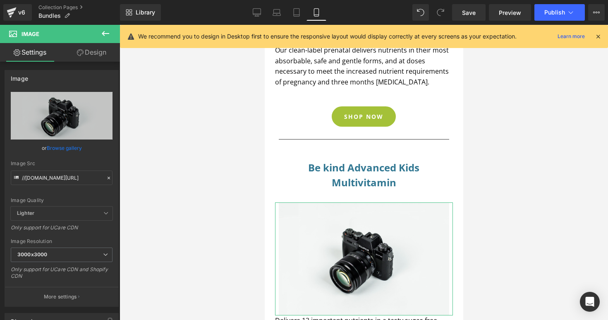
click at [66, 148] on link "Browse gallery" at bounding box center [64, 148] width 35 height 14
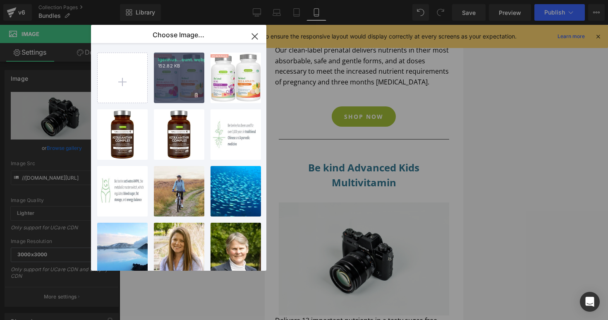
click at [176, 87] on div "Igennus...ount.webp 152.82 KB" at bounding box center [179, 78] width 50 height 50
type input "https://ucarecdn.com/a89dc946-815b-4f51-88ac-c324c32facd4/-/format/auto/-/previ…"
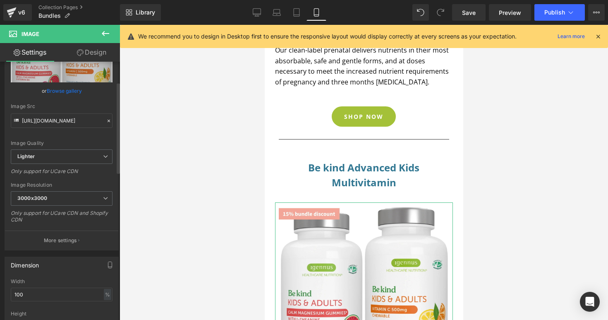
scroll to position [139, 0]
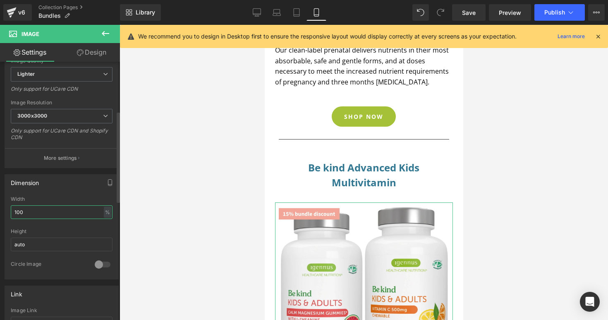
drag, startPoint x: 35, startPoint y: 209, endPoint x: 22, endPoint y: 207, distance: 12.9
click at [19, 208] on input "100" at bounding box center [62, 212] width 102 height 14
click at [37, 209] on input "100" at bounding box center [62, 212] width 102 height 14
type input "1"
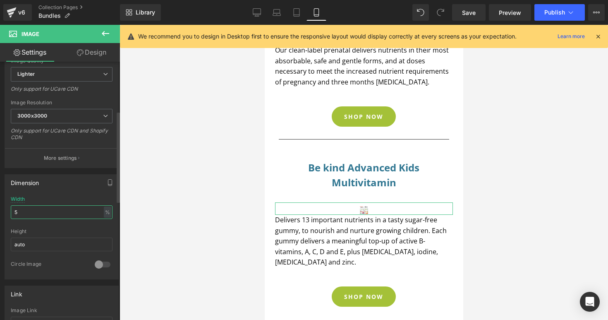
type input "50"
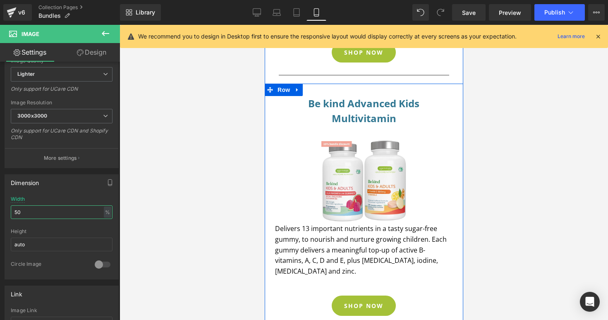
scroll to position [290, 0]
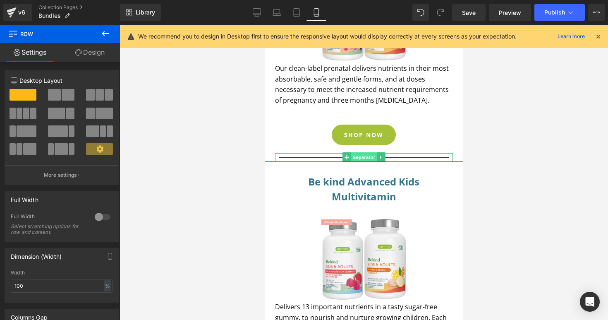
drag, startPoint x: 353, startPoint y: 165, endPoint x: 351, endPoint y: 154, distance: 11.2
click at [351, 154] on div "Be kind Advanced Prenatal Vitamins & Minerals Heading Image Our clean-label pre…" at bounding box center [363, 42] width 199 height 238
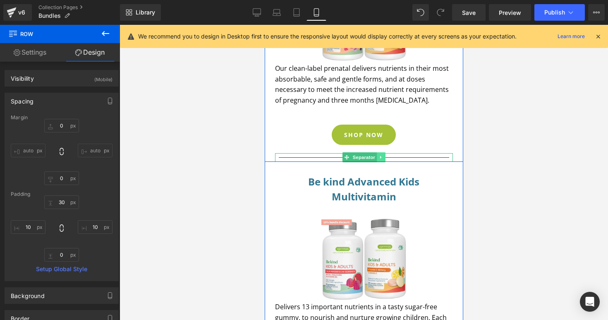
click at [380, 159] on icon at bounding box center [381, 157] width 5 height 5
click at [383, 158] on icon at bounding box center [385, 157] width 5 height 5
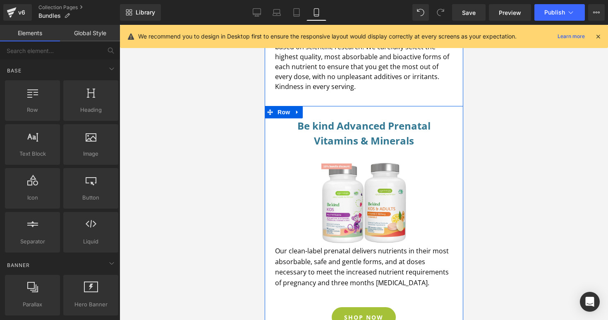
scroll to position [17, 0]
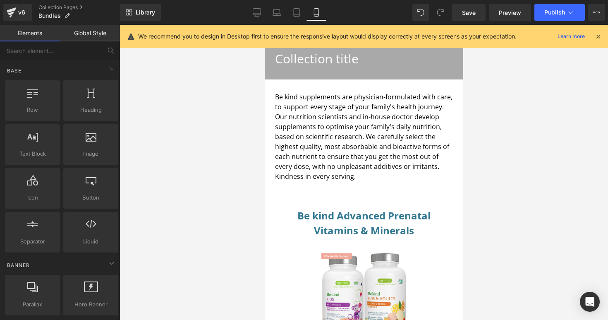
click at [509, 209] on div at bounding box center [364, 172] width 489 height 295
click at [470, 15] on span "Save" at bounding box center [469, 12] width 14 height 9
click at [296, 15] on icon at bounding box center [297, 12] width 8 height 8
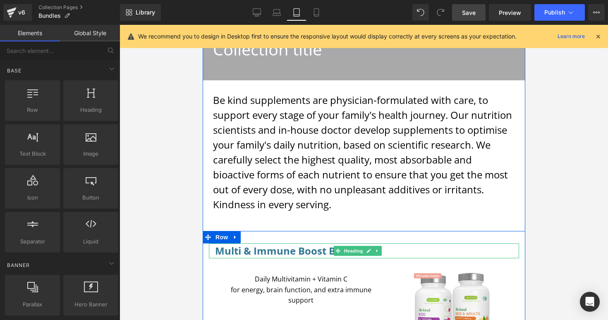
scroll to position [130, 0]
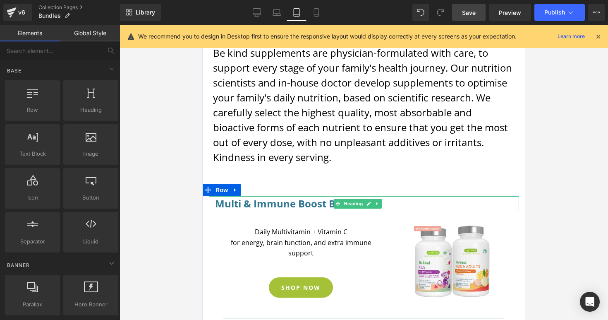
click at [390, 204] on h3 "Multi & Immune Boost Bundle" at bounding box center [364, 203] width 298 height 15
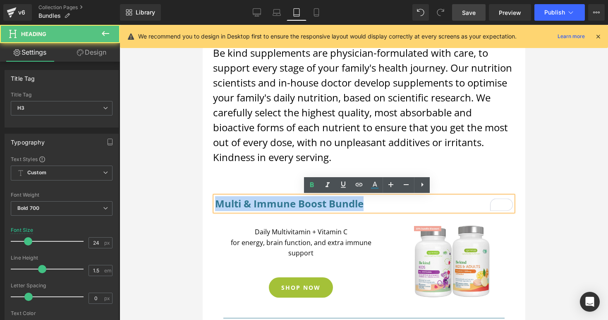
drag, startPoint x: 375, startPoint y: 204, endPoint x: 215, endPoint y: 209, distance: 160.2
click at [215, 209] on h3 "Multi & Immune Boost Bundle" at bounding box center [364, 203] width 298 height 15
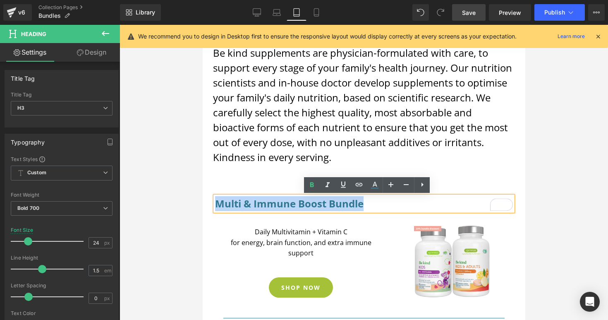
copy h3 "Multi & Immune Boost Bundle"
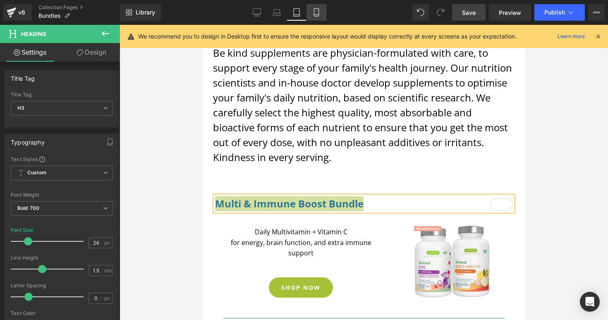
click at [317, 12] on icon at bounding box center [316, 12] width 8 height 8
type input "100"
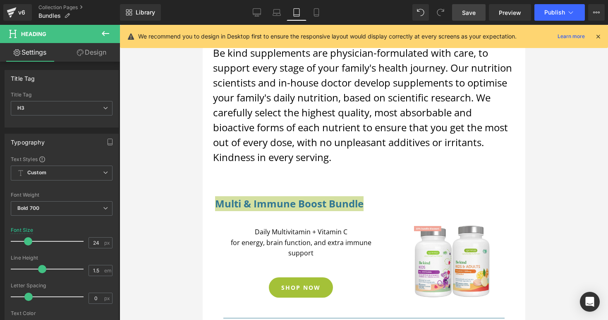
scroll to position [0, 0]
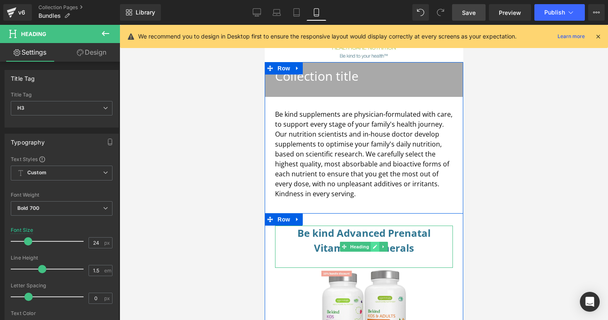
click at [374, 244] on icon at bounding box center [374, 246] width 5 height 5
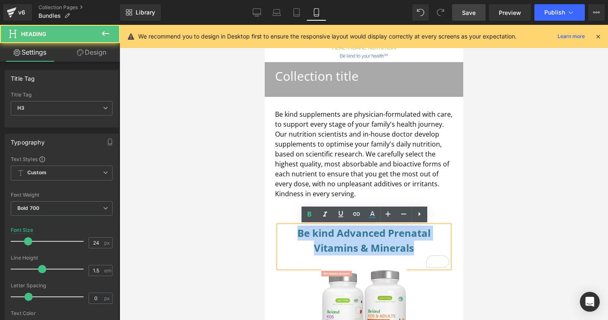
drag, startPoint x: 409, startPoint y: 248, endPoint x: 293, endPoint y: 226, distance: 118.0
click at [292, 226] on h3 "Be kind Advanced Prenatal Vitamins & Minerals" at bounding box center [364, 241] width 171 height 30
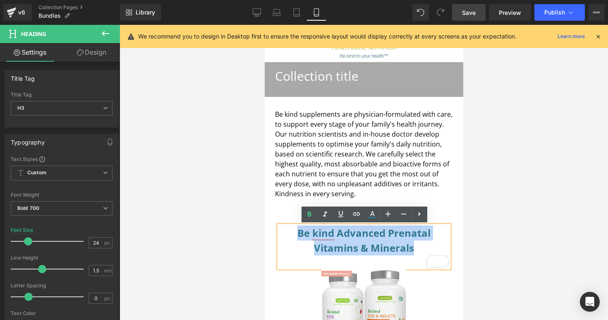
paste div "To enrich screen reader interactions, please activate Accessibility in Grammarl…"
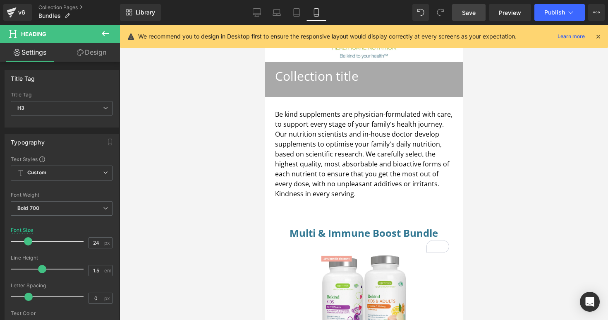
click at [531, 217] on div at bounding box center [364, 172] width 489 height 295
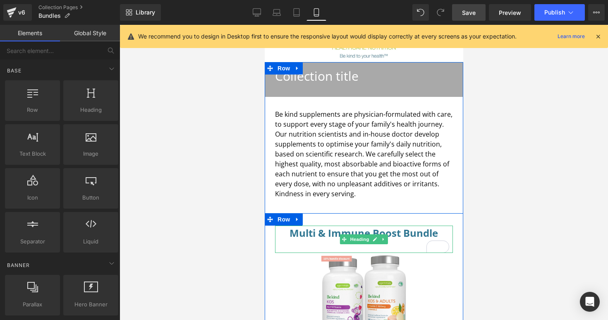
click at [327, 234] on h3 "Multi & Immune Boost Bundle" at bounding box center [364, 233] width 171 height 15
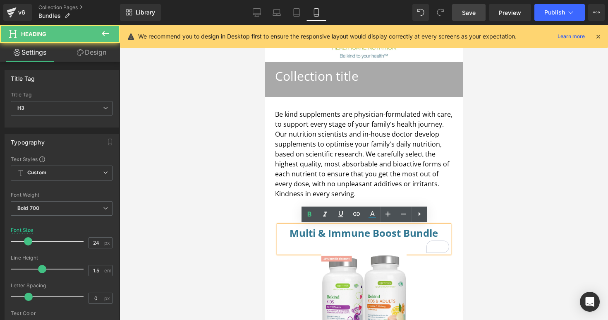
click at [324, 247] on div "To enrich screen reader interactions, please activate Accessibility in Grammarl…" at bounding box center [364, 246] width 171 height 12
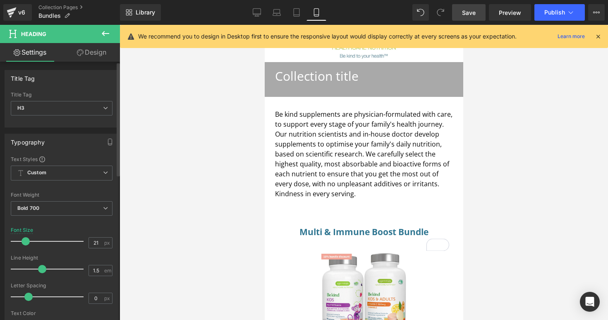
type input "20"
click at [24, 242] on span at bounding box center [25, 241] width 8 height 8
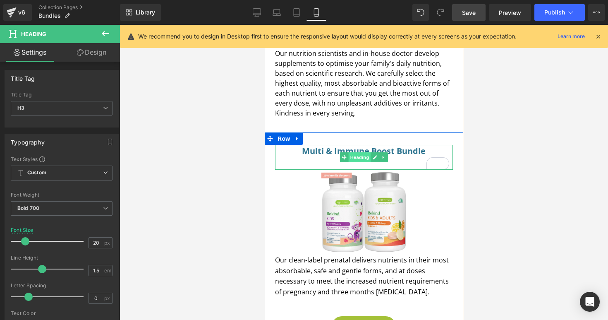
scroll to position [86, 0]
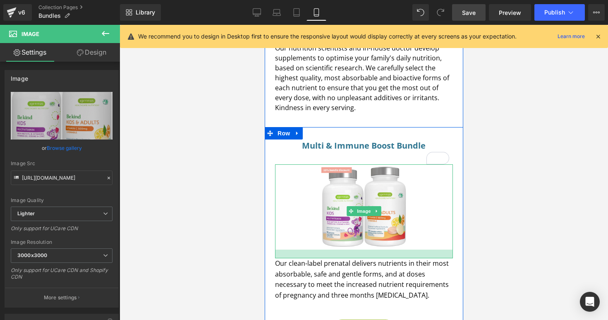
drag, startPoint x: 362, startPoint y: 248, endPoint x: 360, endPoint y: 257, distance: 8.8
click at [360, 257] on div at bounding box center [364, 254] width 178 height 9
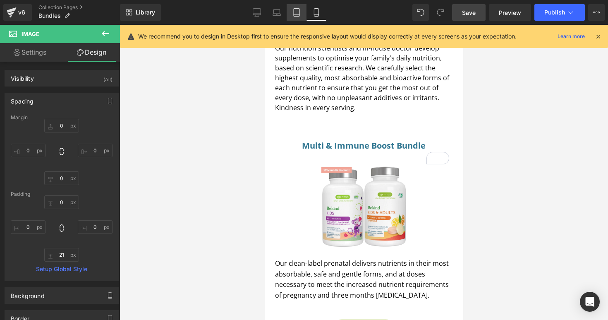
click at [297, 15] on icon at bounding box center [297, 12] width 8 height 8
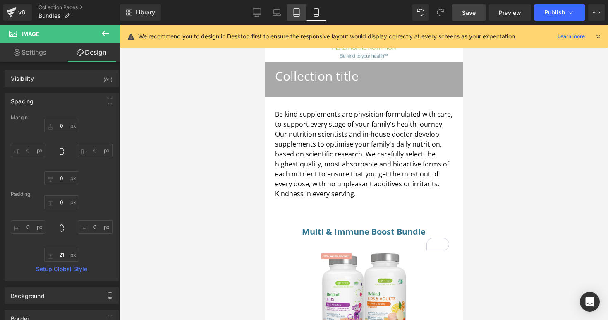
type input "0"
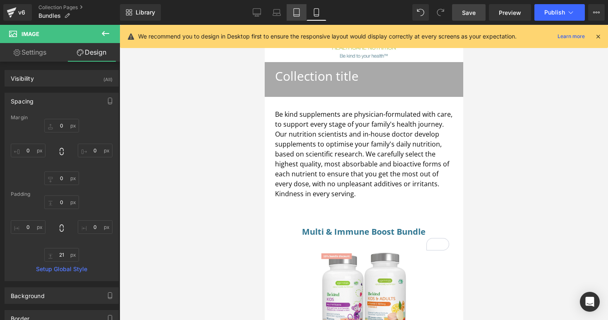
type input "0"
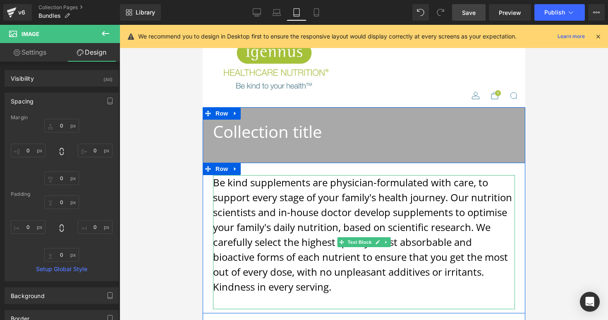
scroll to position [202, 0]
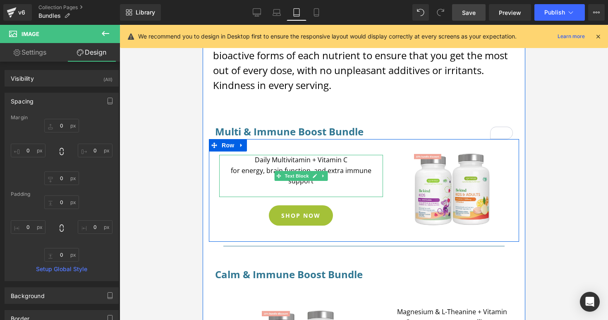
click at [318, 184] on p "for energy, brain function, and extra immune support" at bounding box center [301, 176] width 164 height 21
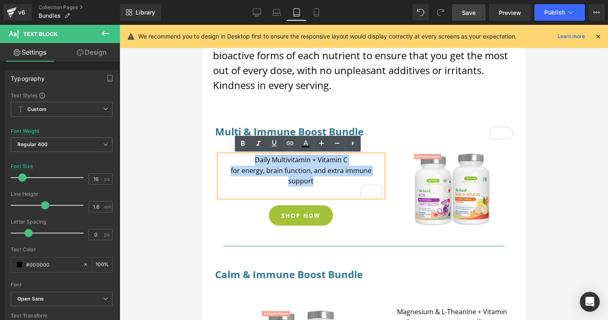
drag, startPoint x: 317, startPoint y: 185, endPoint x: 250, endPoint y: 163, distance: 70.8
click at [250, 163] on div "Daily Multivitamin + Vitamin C for energy, brain function, and extra immune sup…" at bounding box center [301, 176] width 164 height 42
copy div "Daily Multivitamin + Vitamin C for energy, brain function, and extra immune sup…"
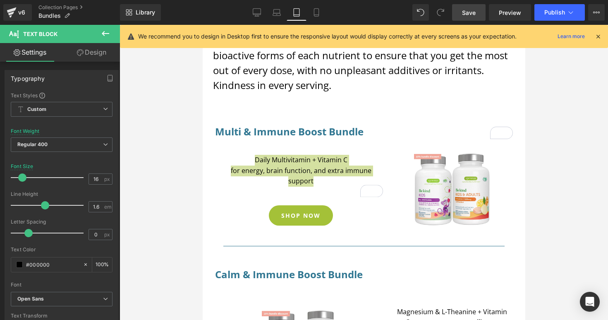
drag, startPoint x: 319, startPoint y: 11, endPoint x: 318, endPoint y: 36, distance: 24.4
click at [319, 11] on icon at bounding box center [316, 12] width 8 height 8
type input "100"
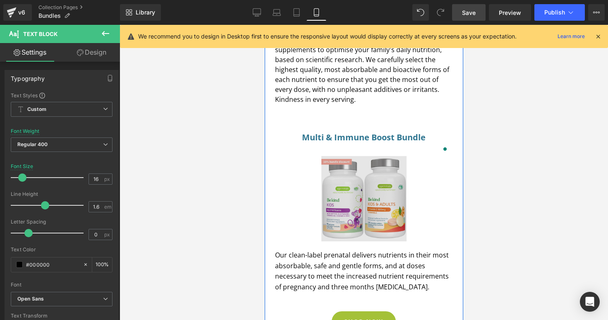
scroll to position [124, 0]
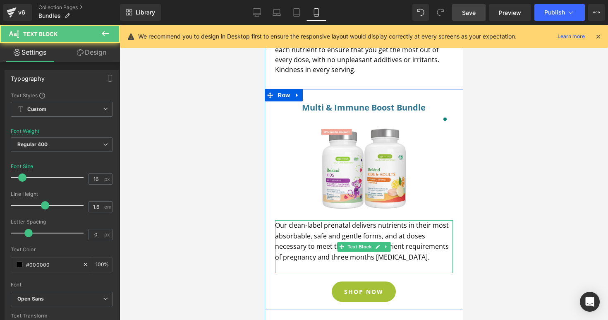
click at [406, 260] on p "Our clean-label prenatal delivers nutrients in their most absorbable, safe and …" at bounding box center [364, 241] width 178 height 42
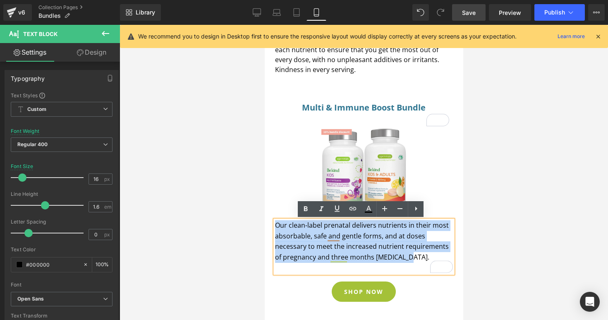
drag, startPoint x: 406, startPoint y: 260, endPoint x: 272, endPoint y: 225, distance: 137.6
click at [275, 225] on p "Our clean-label prenatal delivers nutrients in their most absorbable, safe and …" at bounding box center [364, 241] width 178 height 42
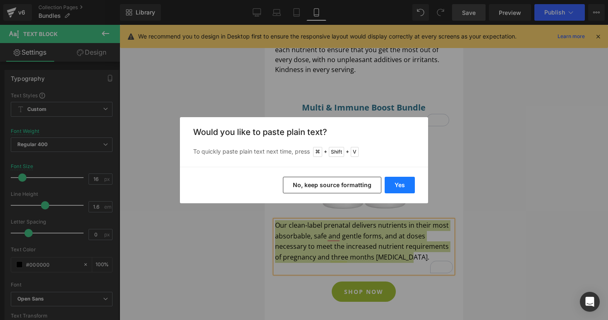
click at [397, 183] on button "Yes" at bounding box center [400, 185] width 30 height 17
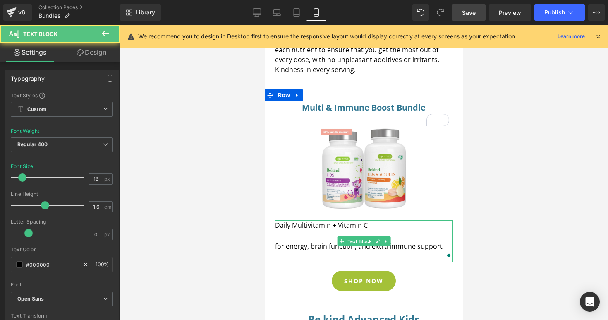
click at [283, 237] on p "To enrich screen reader interactions, please activate Accessibility in Grammarl…" at bounding box center [364, 236] width 178 height 11
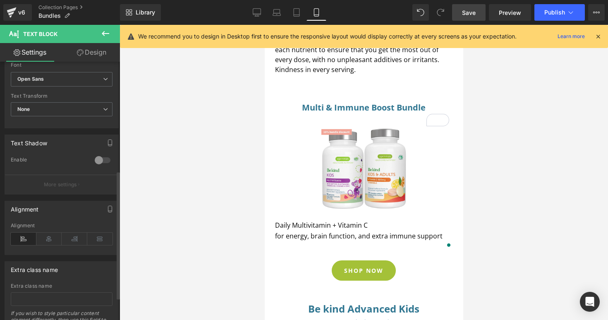
scroll to position [262, 0]
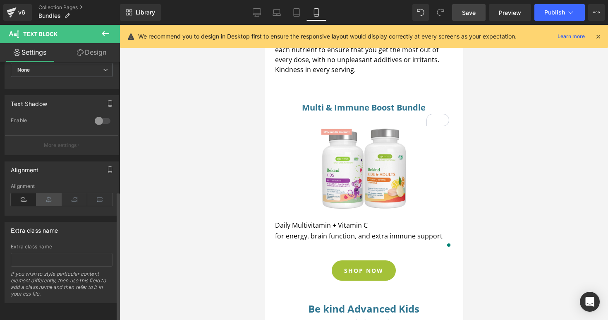
click at [46, 199] on icon at bounding box center [49, 199] width 26 height 12
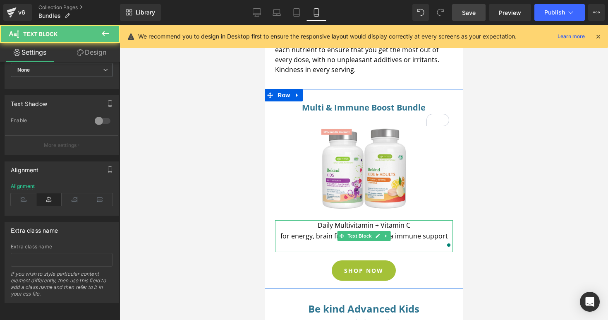
click at [310, 247] on p "To enrich screen reader interactions, please activate Accessibility in Grammarl…" at bounding box center [364, 246] width 178 height 11
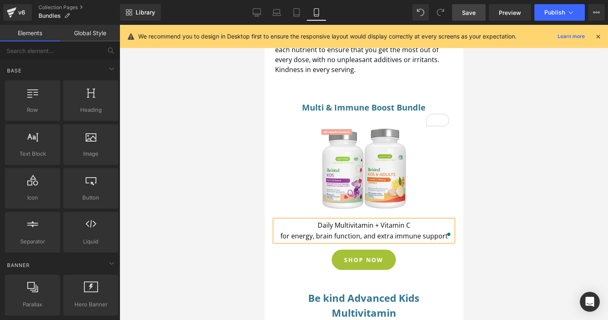
click at [540, 240] on div at bounding box center [364, 172] width 489 height 295
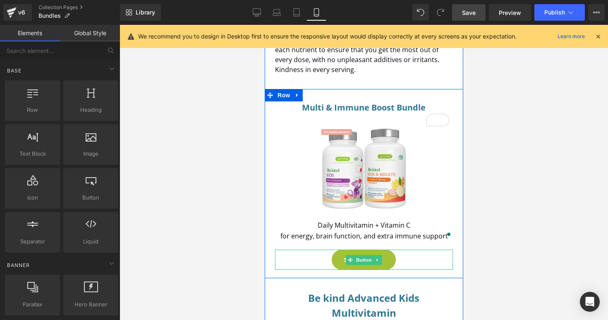
click at [399, 262] on div "SHOP NOW" at bounding box center [364, 260] width 171 height 20
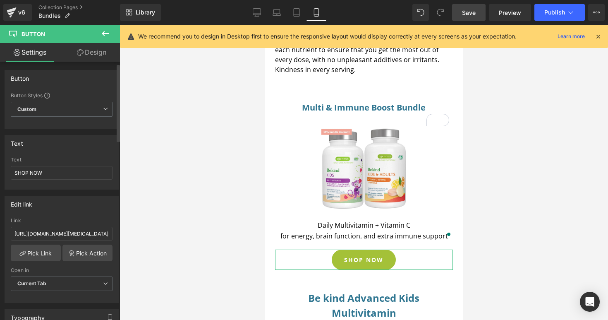
scroll to position [16, 0]
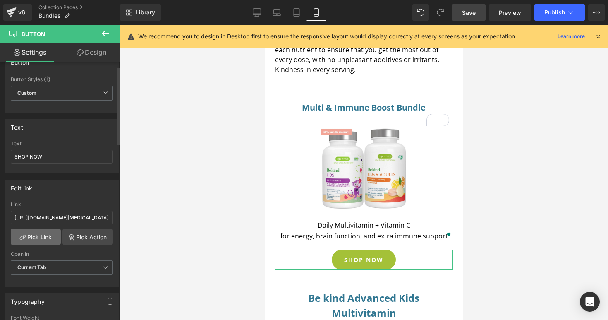
click at [42, 236] on link "Pick Link" at bounding box center [36, 236] width 50 height 17
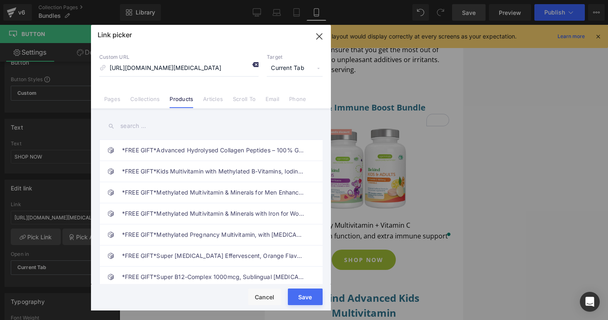
click at [255, 65] on icon at bounding box center [255, 64] width 7 height 7
click at [221, 65] on input at bounding box center [178, 68] width 159 height 16
paste input "[URL][DOMAIN_NAME]"
type input "https://igennus.com/products/kids-multi-immune-boost-bundle"
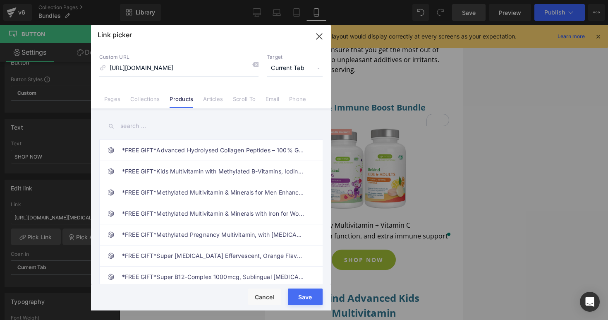
scroll to position [0, 0]
click at [308, 297] on button "Save" at bounding box center [305, 296] width 35 height 17
type input "https://igennus.com/products/kids-multi-immune-boost-bundle"
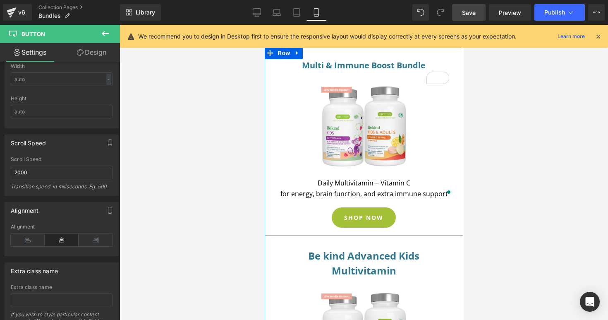
scroll to position [177, 0]
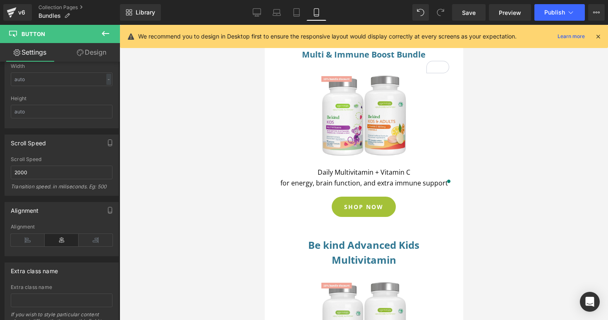
drag, startPoint x: 470, startPoint y: 14, endPoint x: 470, endPoint y: 29, distance: 14.9
click at [470, 14] on span "Save" at bounding box center [469, 12] width 14 height 9
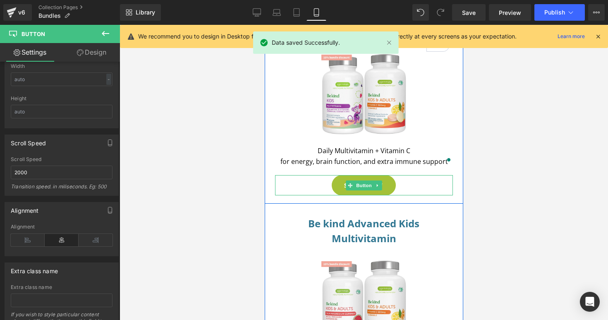
scroll to position [221, 0]
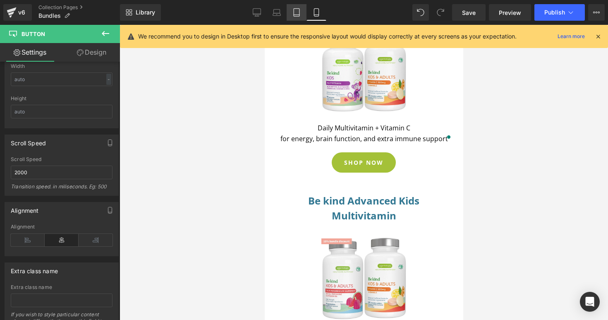
click at [297, 12] on icon at bounding box center [297, 12] width 8 height 8
type input "100"
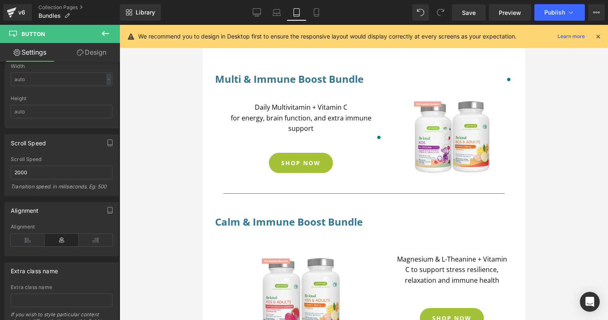
scroll to position [265, 0]
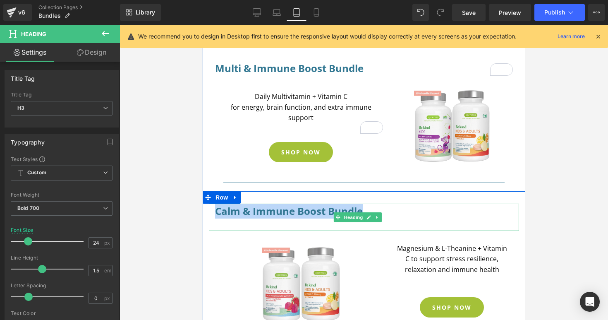
drag, startPoint x: 342, startPoint y: 211, endPoint x: 214, endPoint y: 211, distance: 127.9
click at [215, 212] on h3 "Calm & Immune Boost Bundle" at bounding box center [364, 211] width 298 height 15
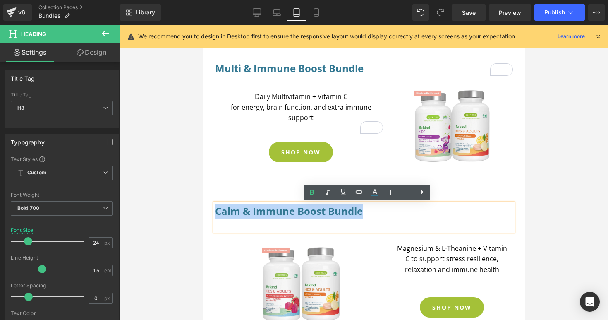
copy h3 "Calm & Immune Boost Bundle"
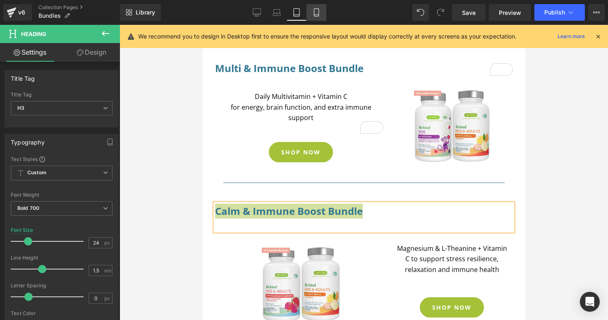
click at [321, 12] on icon at bounding box center [316, 12] width 8 height 8
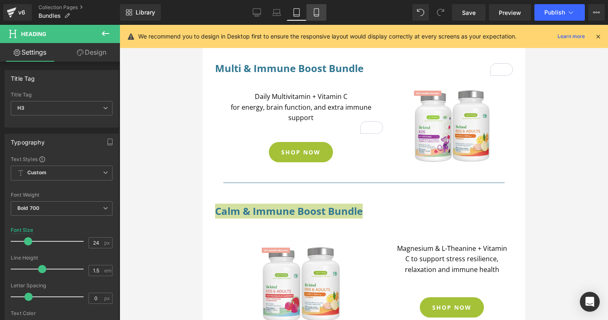
type input "100"
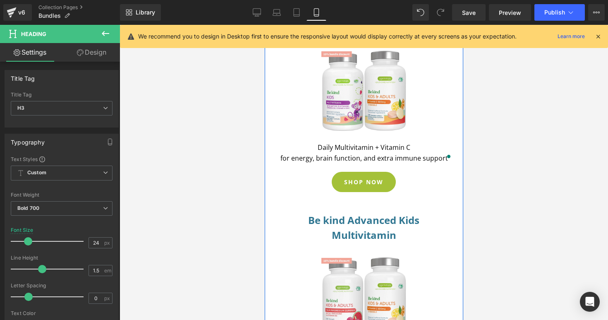
scroll to position [226, 0]
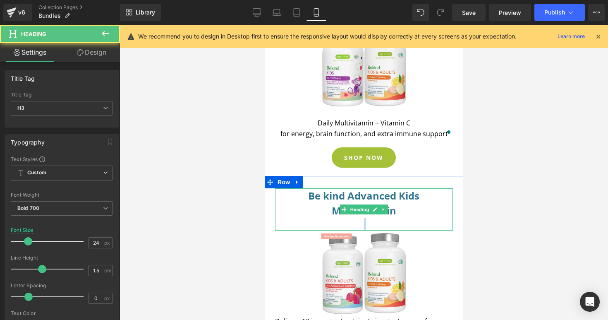
drag, startPoint x: 393, startPoint y: 211, endPoint x: 399, endPoint y: 212, distance: 5.9
click at [379, 211] on div "Be kind Advanced Kids Multivitamin Heading" at bounding box center [364, 209] width 178 height 42
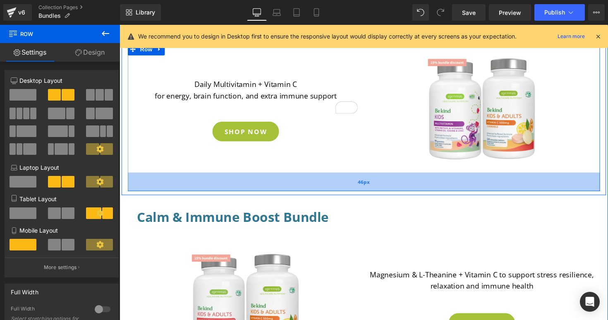
drag, startPoint x: 448, startPoint y: 178, endPoint x: 446, endPoint y: 192, distance: 15.0
click at [446, 192] on div "46px" at bounding box center [370, 185] width 484 height 19
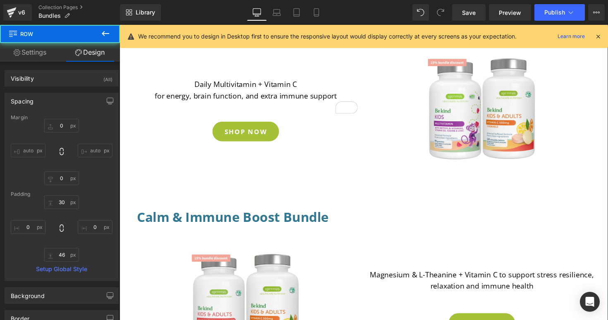
click at [445, 214] on h3 "Calm & Immune Boost Bundle" at bounding box center [369, 221] width 465 height 20
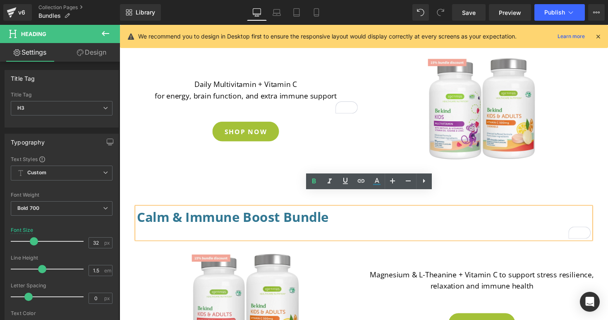
scroll to position [418, 0]
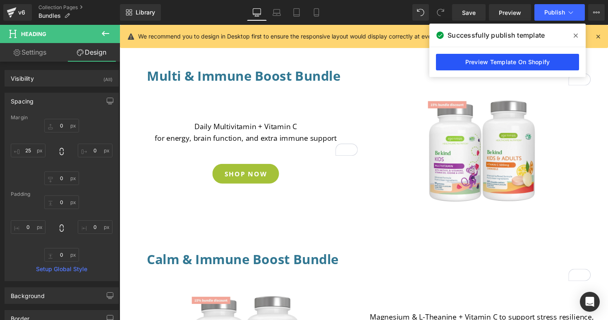
click at [503, 63] on link "Preview Template On Shopify" at bounding box center [507, 62] width 143 height 17
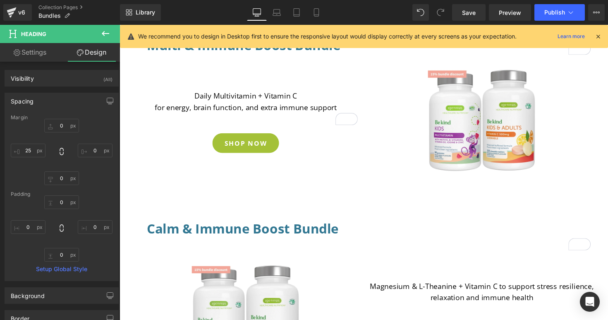
scroll to position [395, 0]
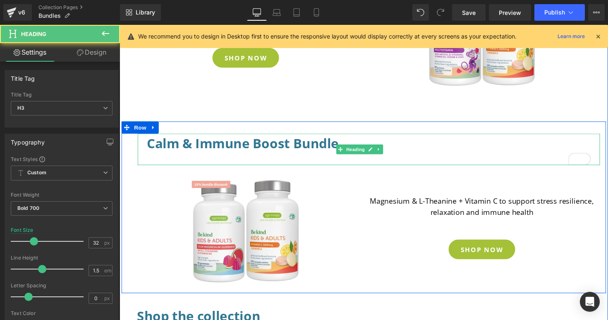
click at [318, 154] on h3 "Calm & Immune Boost Bundle" at bounding box center [375, 146] width 455 height 20
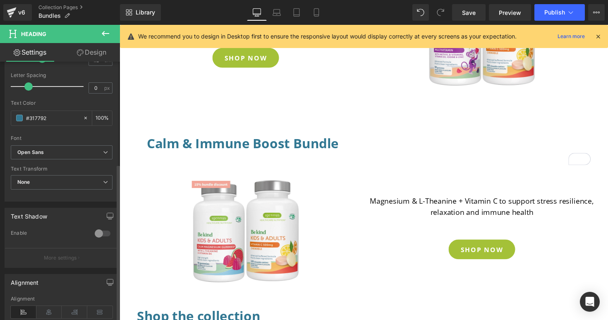
scroll to position [254, 0]
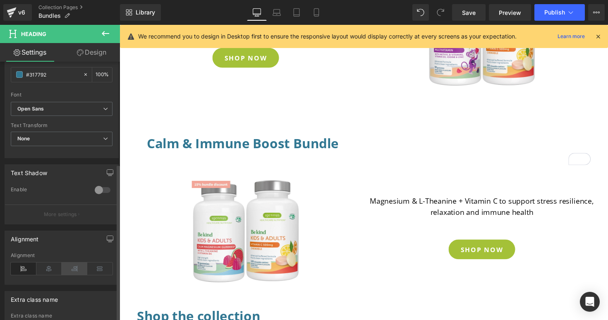
click at [79, 268] on icon at bounding box center [75, 268] width 26 height 12
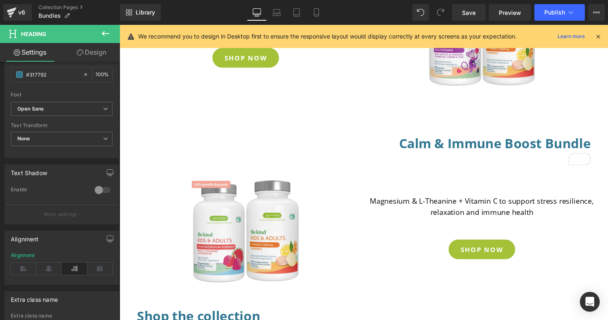
click at [84, 52] on link "Design" at bounding box center [92, 52] width 60 height 19
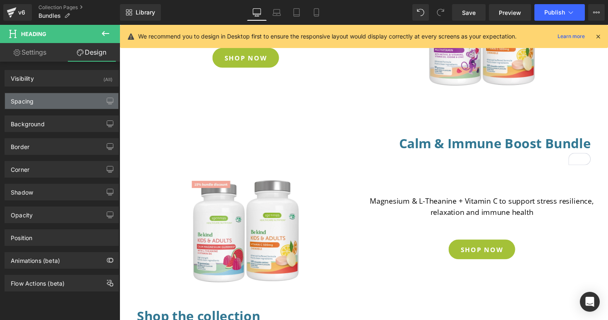
click at [46, 104] on div "Spacing" at bounding box center [61, 101] width 113 height 16
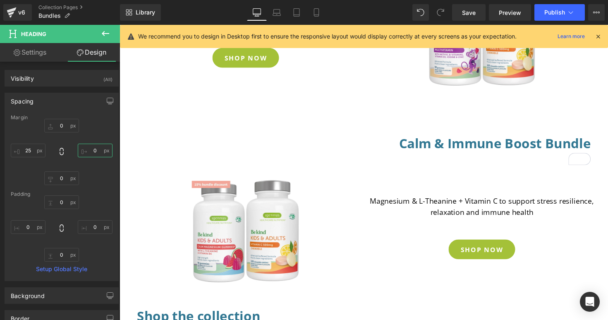
click at [94, 153] on input "0" at bounding box center [95, 151] width 35 height 14
type input "25"
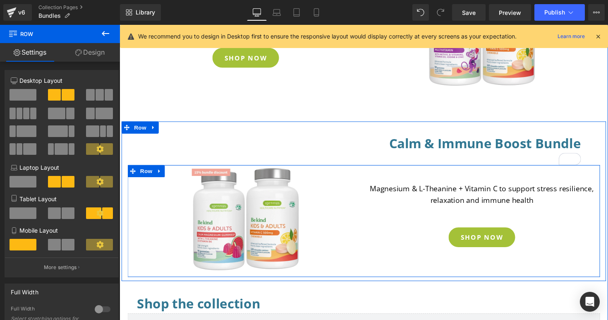
click at [446, 164] on div "Calm & Immune Boost Bundle Heading Image Magnesium & L-Theanine + Vitamin C to …" at bounding box center [370, 209] width 497 height 147
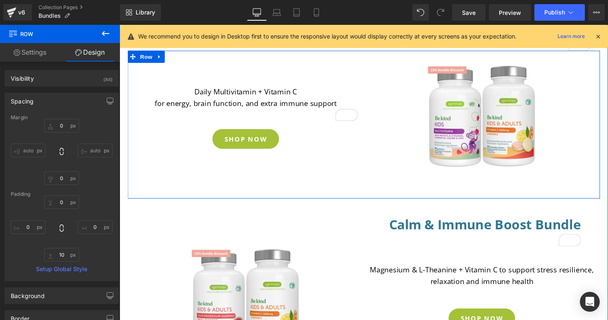
scroll to position [289, 0]
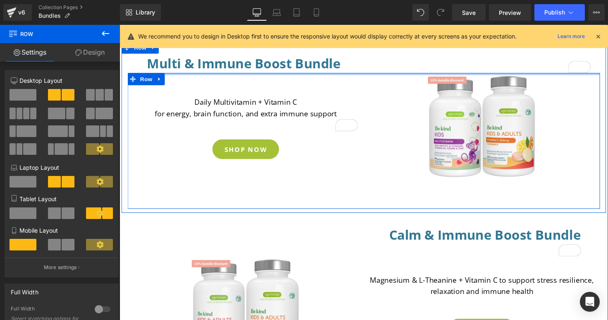
drag, startPoint x: 252, startPoint y: 84, endPoint x: 304, endPoint y: 143, distance: 79.2
click at [252, 71] on div "Multi & Immune Boost Bundle Heading Daily Multivitamin + Vitamin C for energy, …" at bounding box center [370, 133] width 497 height 159
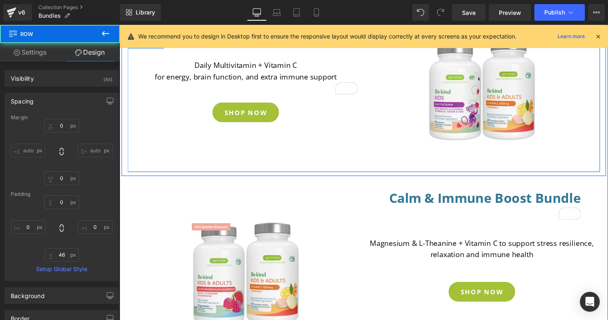
scroll to position [349, 0]
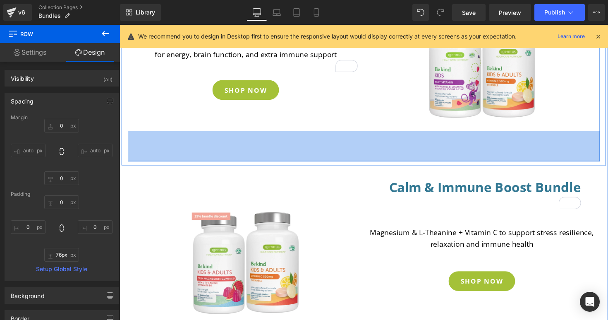
type input "77px"
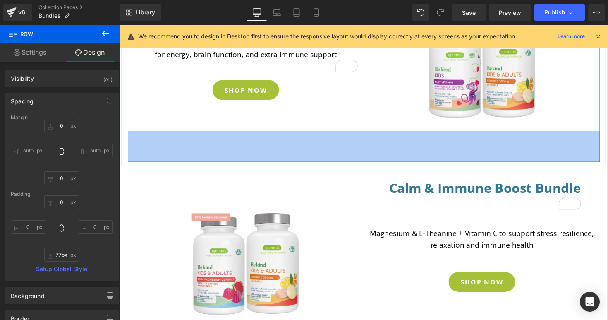
drag, startPoint x: 337, startPoint y: 152, endPoint x: 337, endPoint y: 165, distance: 12.8
click at [337, 165] on div "77px" at bounding box center [370, 150] width 484 height 32
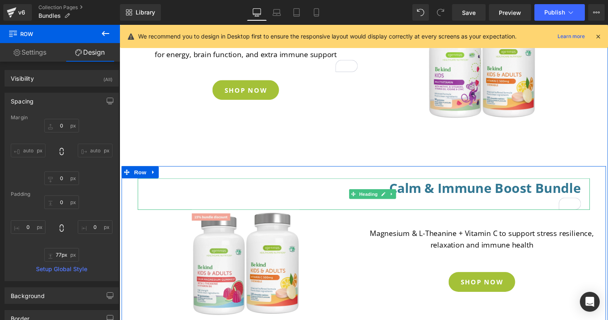
scroll to position [508, 0]
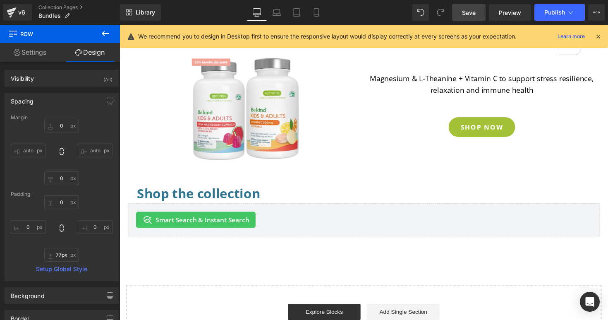
click at [470, 12] on span "Save" at bounding box center [469, 12] width 14 height 9
click at [554, 14] on span "Publish" at bounding box center [555, 12] width 21 height 7
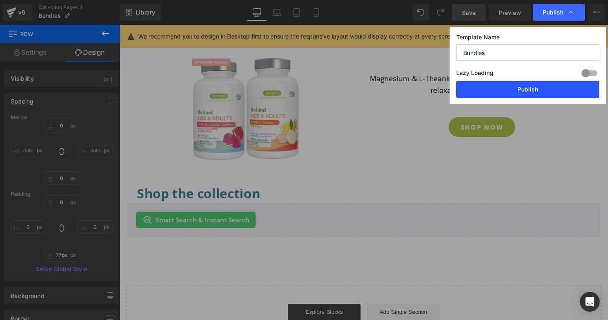
click at [543, 87] on button "Publish" at bounding box center [528, 89] width 143 height 17
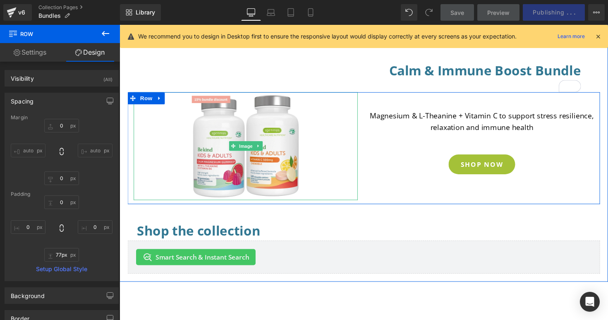
scroll to position [442, 0]
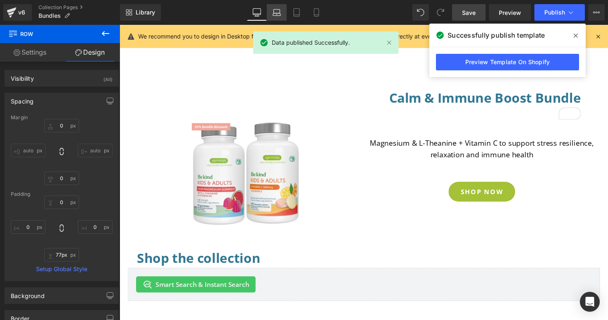
click at [273, 13] on icon at bounding box center [277, 12] width 8 height 8
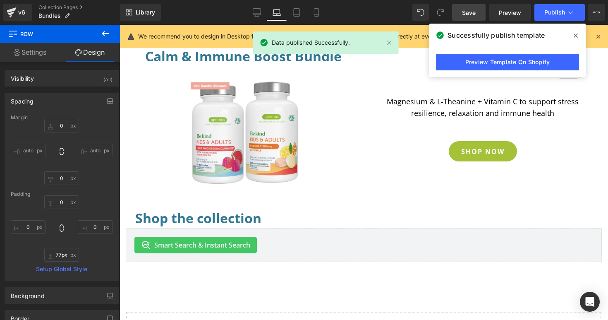
type input "0"
type input "77"
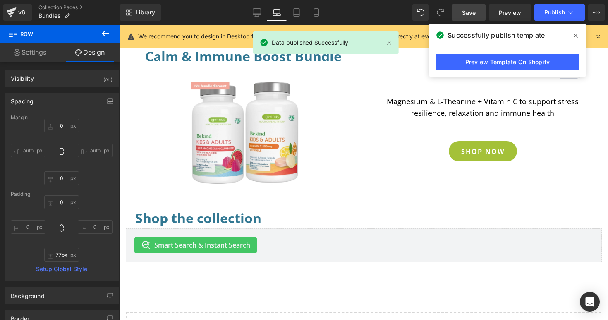
type input "0"
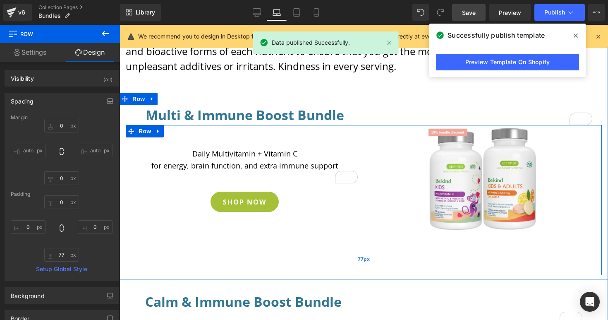
scroll to position [313, 0]
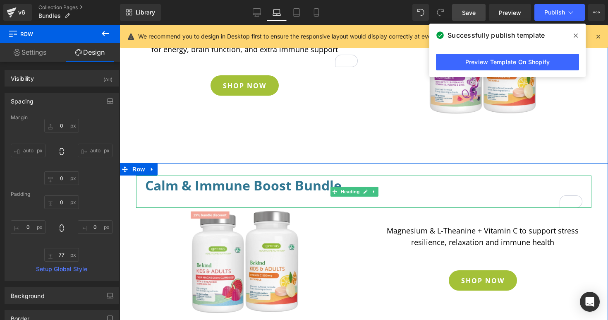
click at [415, 192] on h3 "Calm & Immune Boost Bundle" at bounding box center [363, 185] width 437 height 20
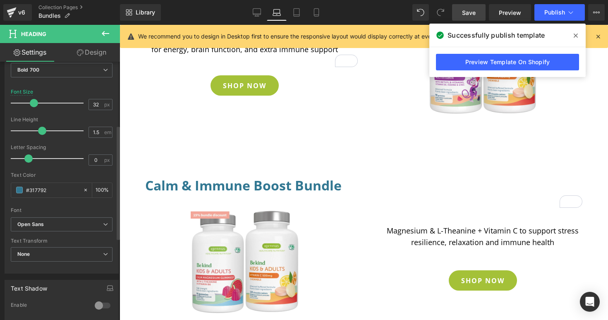
scroll to position [236, 0]
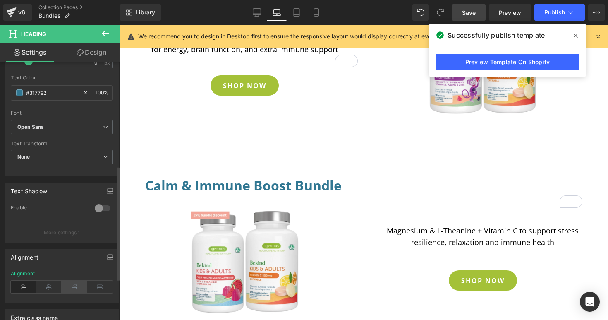
click at [76, 288] on icon at bounding box center [75, 287] width 26 height 12
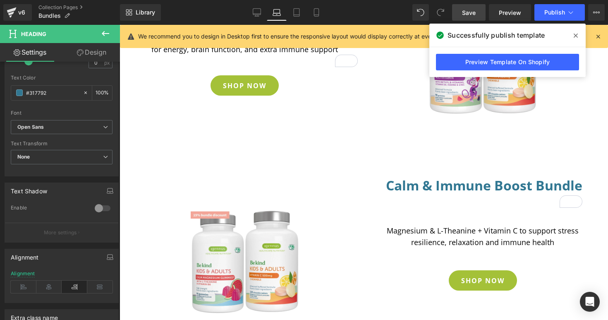
click at [88, 54] on link "Design" at bounding box center [92, 52] width 60 height 19
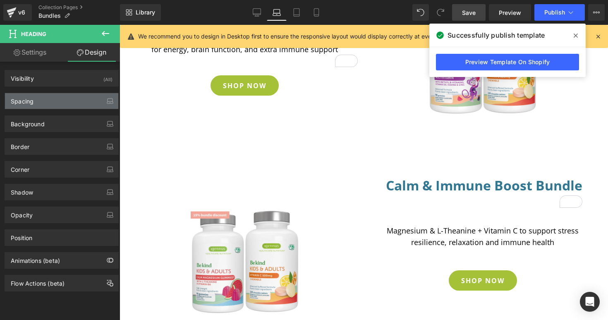
click at [55, 102] on div "Spacing" at bounding box center [61, 101] width 113 height 16
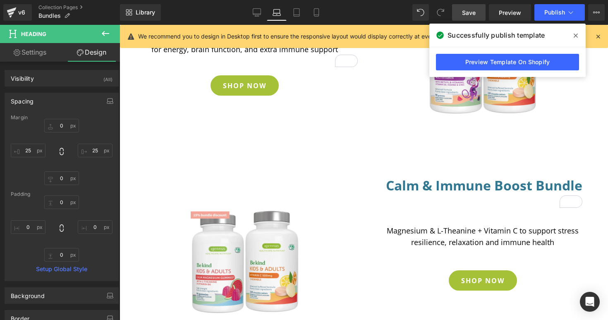
click at [468, 13] on span "Save" at bounding box center [469, 12] width 14 height 9
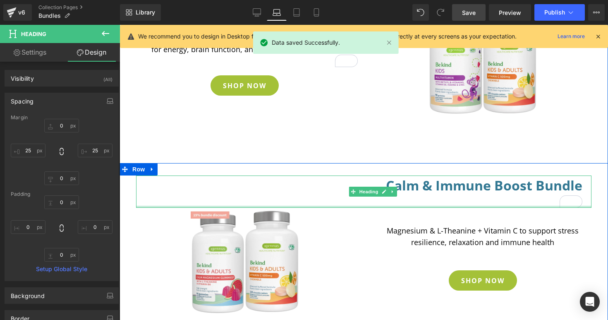
type input "0px"
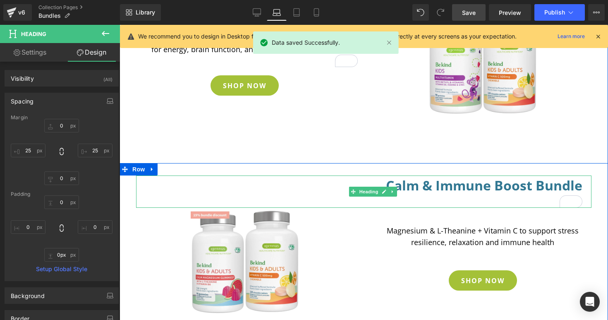
drag, startPoint x: 481, startPoint y: 207, endPoint x: 481, endPoint y: 201, distance: 6.3
click at [481, 201] on div "Calm & Immune Boost Bundle Heading" at bounding box center [364, 191] width 456 height 32
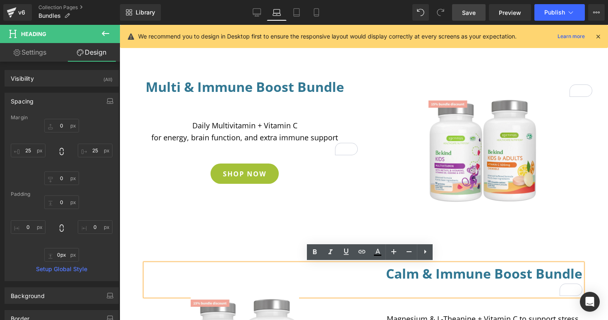
scroll to position [327, 0]
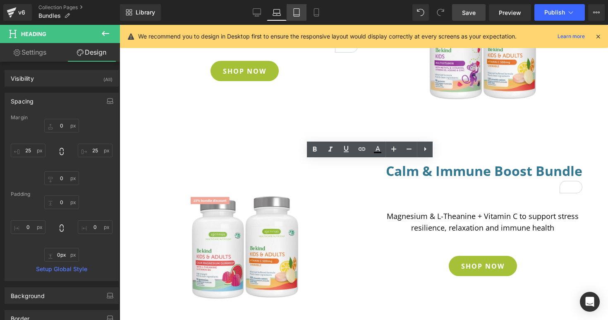
click at [295, 16] on icon at bounding box center [297, 12] width 8 height 8
type input "0"
type input "25"
type input "0"
type input "20"
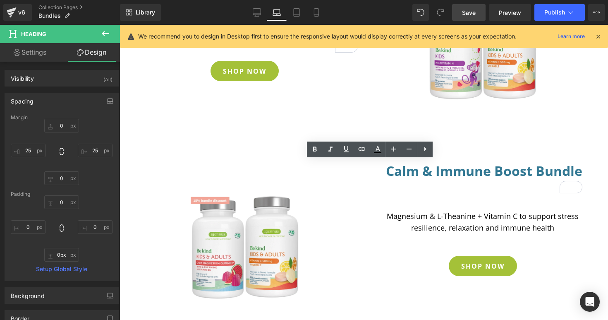
type input "0"
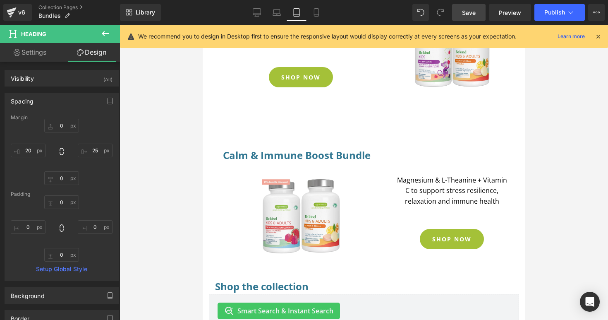
scroll to position [308, 0]
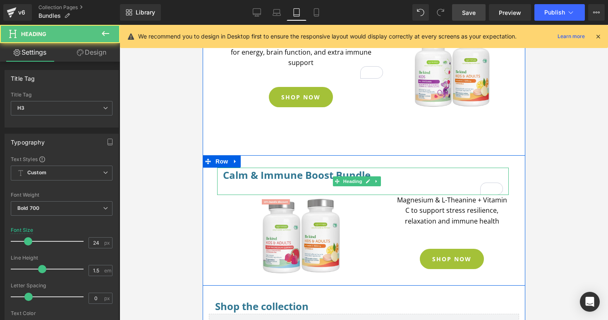
click at [223, 185] on div "To enrich screen reader interactions, please activate Accessibility in Grammarl…" at bounding box center [363, 189] width 280 height 12
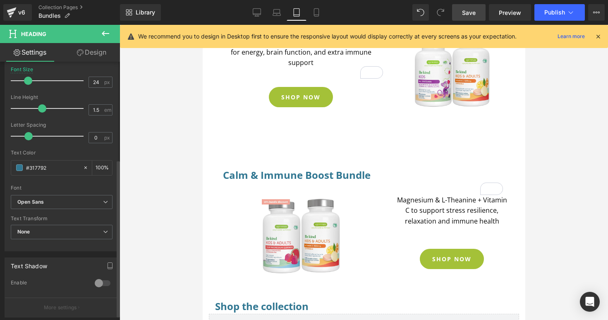
scroll to position [263, 0]
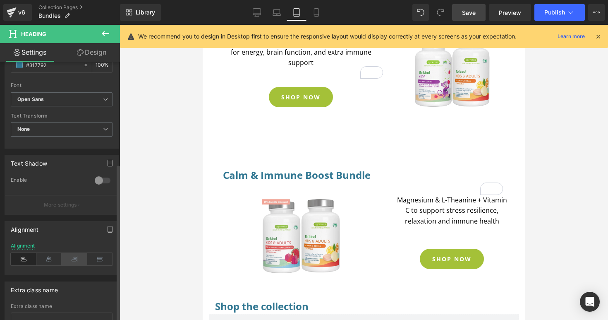
click at [72, 261] on icon at bounding box center [75, 259] width 26 height 12
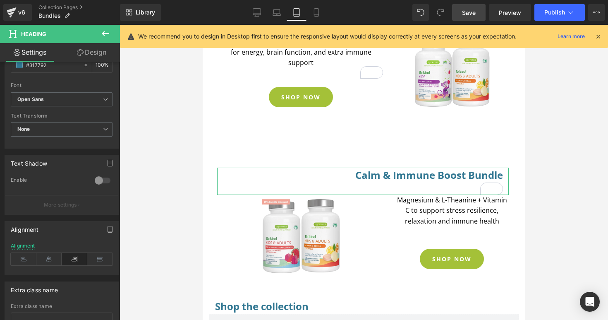
click at [91, 54] on link "Design" at bounding box center [92, 52] width 60 height 19
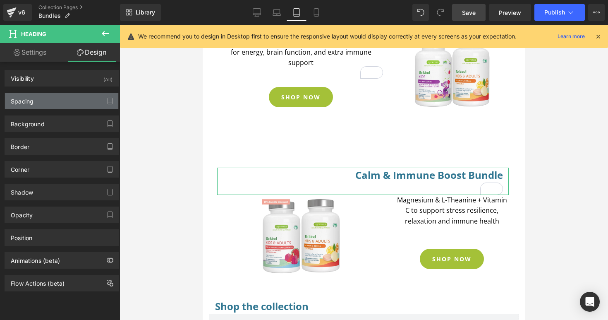
click at [74, 104] on div "Spacing" at bounding box center [61, 101] width 113 height 16
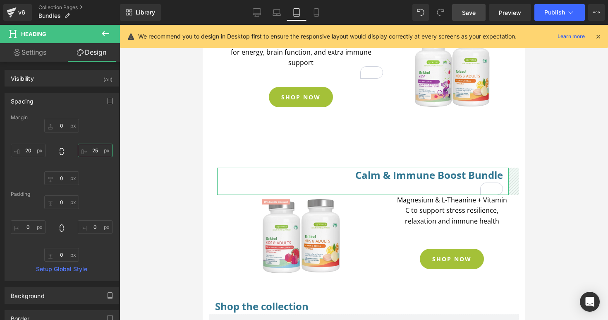
click at [94, 149] on input "25" at bounding box center [95, 151] width 35 height 14
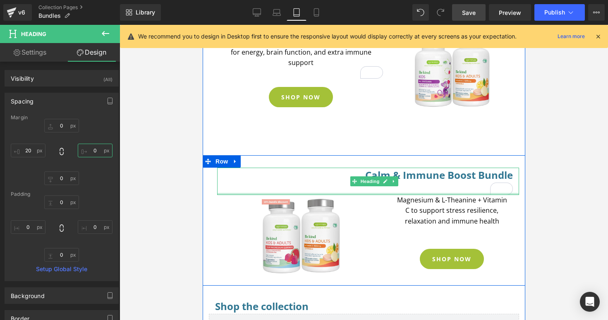
type input "0px"
drag, startPoint x: 360, startPoint y: 193, endPoint x: 360, endPoint y: 187, distance: 6.2
click at [360, 187] on div "Calm & Immune Boost Bundle Heading" at bounding box center [368, 181] width 302 height 27
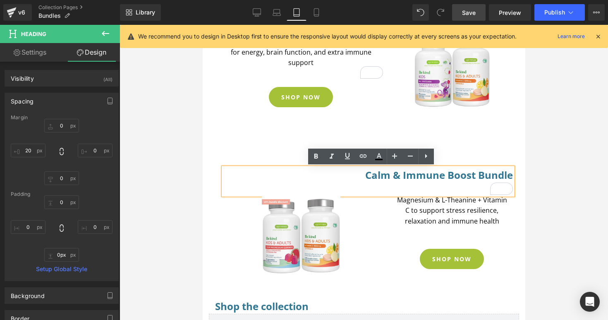
click at [429, 187] on div "To enrich screen reader interactions, please activate Accessibility in Grammarl…" at bounding box center [368, 189] width 290 height 12
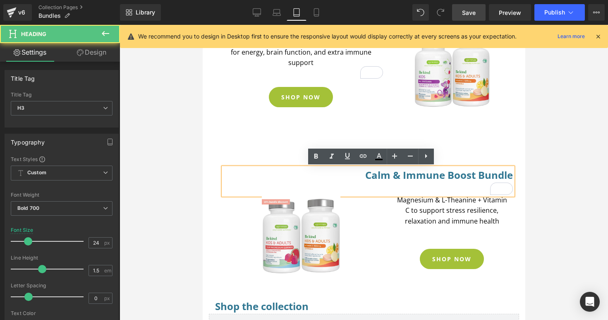
click at [438, 187] on div "To enrich screen reader interactions, please activate Accessibility in Grammarl…" at bounding box center [368, 189] width 290 height 12
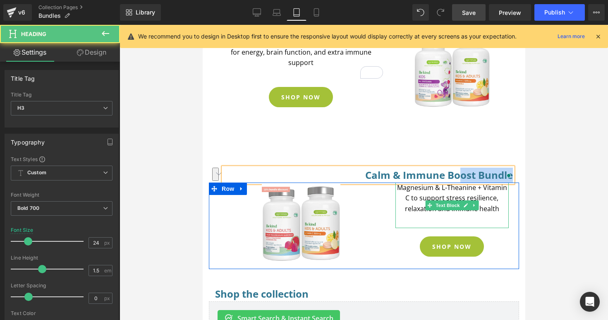
click at [455, 185] on div "Calm & Immune Boost Bundle Heading Image Magnesium & L-Theanine + Vitamin C to …" at bounding box center [363, 218] width 323 height 101
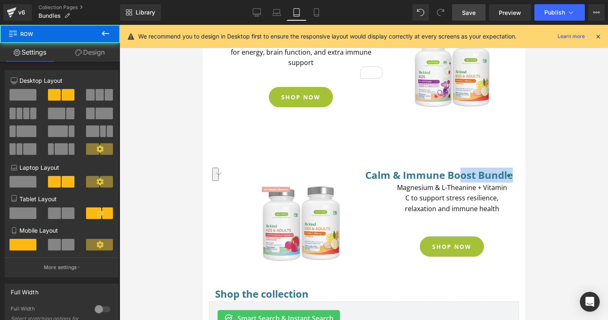
click at [202, 25] on div "77px" at bounding box center [202, 25] width 0 height 0
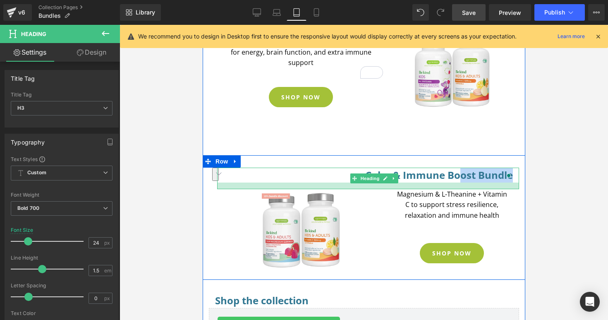
drag, startPoint x: 388, startPoint y: 182, endPoint x: 390, endPoint y: 188, distance: 6.8
click at [390, 188] on div at bounding box center [368, 186] width 302 height 7
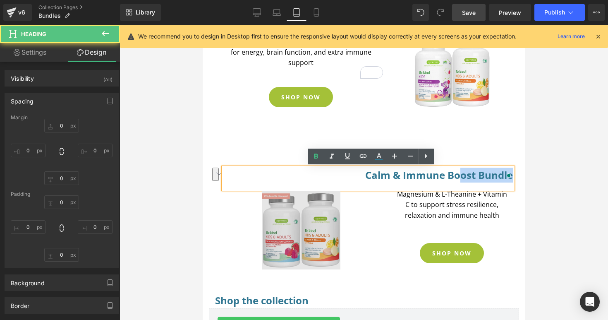
type input "0"
type input "20"
type input "0"
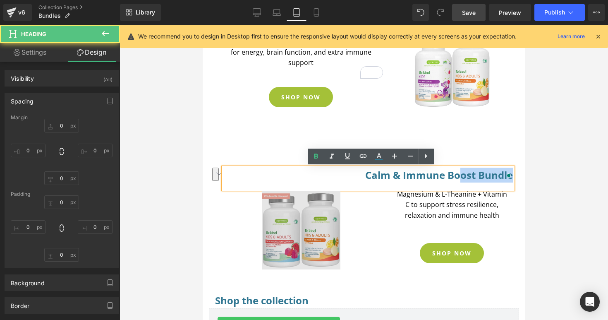
type input "0"
type input "16"
type input "0"
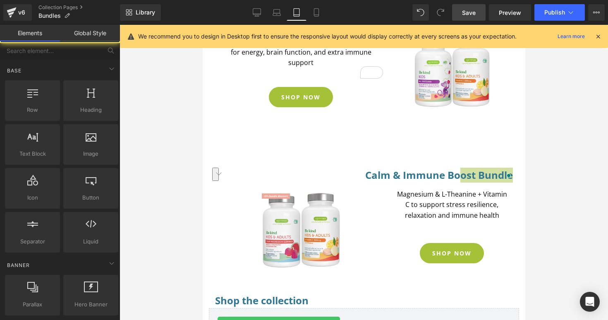
click at [194, 212] on div at bounding box center [364, 172] width 489 height 295
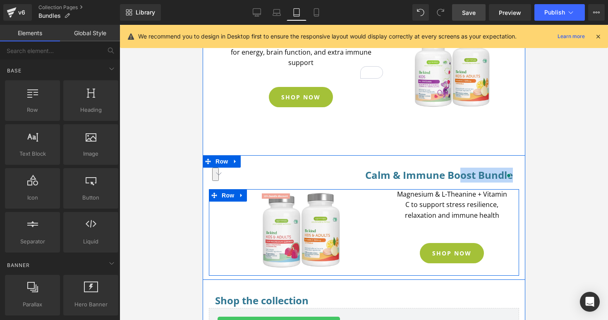
click at [399, 244] on div "SHOP NOW Button" at bounding box center [451, 253] width 113 height 20
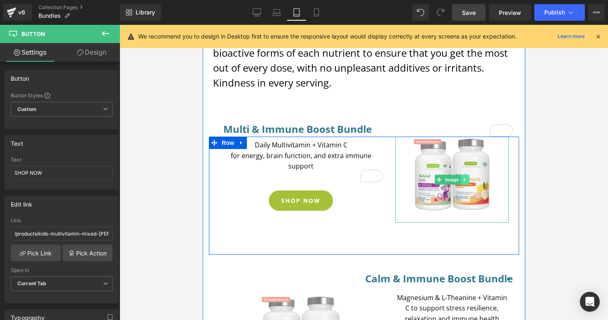
scroll to position [214, 0]
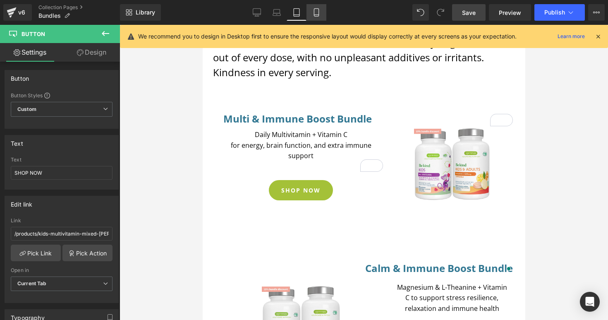
click at [315, 15] on icon at bounding box center [316, 12] width 8 height 8
type input "100"
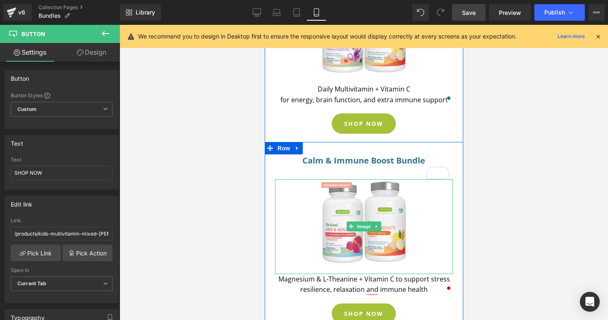
scroll to position [266, 0]
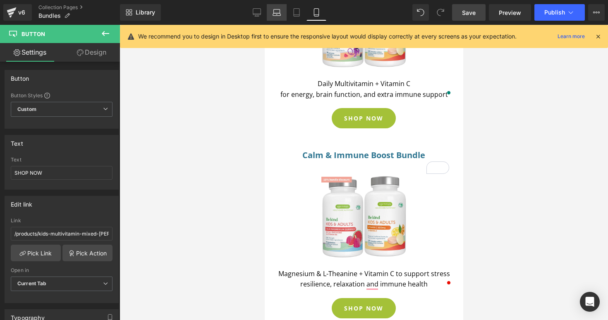
click at [279, 12] on icon at bounding box center [277, 12] width 8 height 8
type input "16"
type input "100"
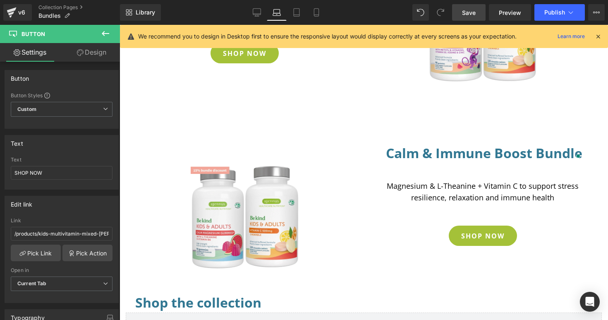
scroll to position [203, 0]
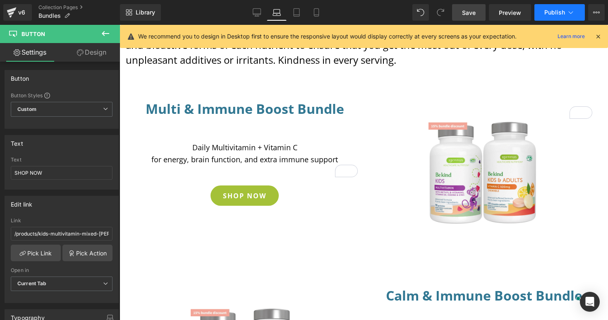
click at [550, 15] on span "Publish" at bounding box center [555, 12] width 21 height 7
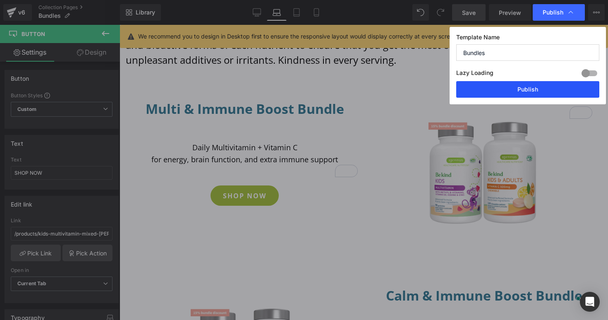
click at [541, 92] on button "Publish" at bounding box center [528, 89] width 143 height 17
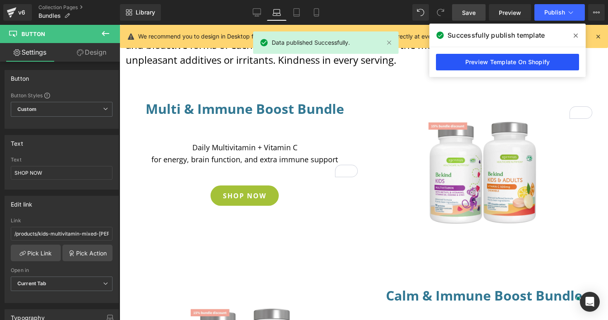
click at [477, 62] on link "Preview Template On Shopify" at bounding box center [507, 62] width 143 height 17
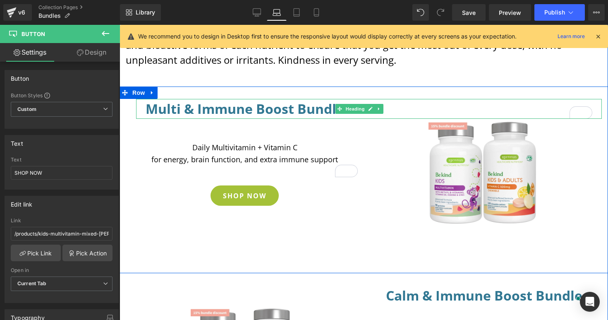
click at [248, 116] on h3 "Multi & Immune Boost Bundle" at bounding box center [369, 109] width 447 height 20
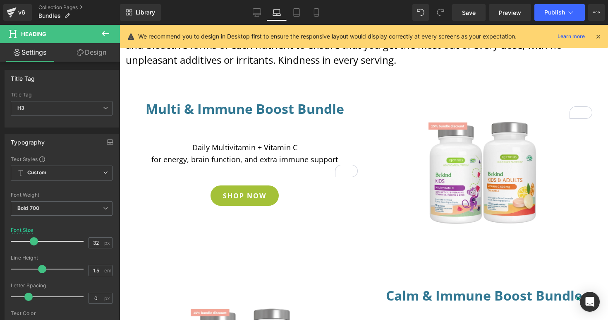
drag, startPoint x: 101, startPoint y: 50, endPoint x: 94, endPoint y: 53, distance: 8.3
click at [101, 50] on link "Design" at bounding box center [92, 52] width 60 height 19
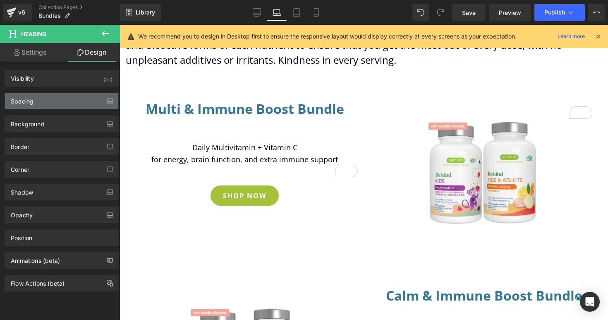
click at [55, 102] on div "Spacing" at bounding box center [61, 101] width 113 height 16
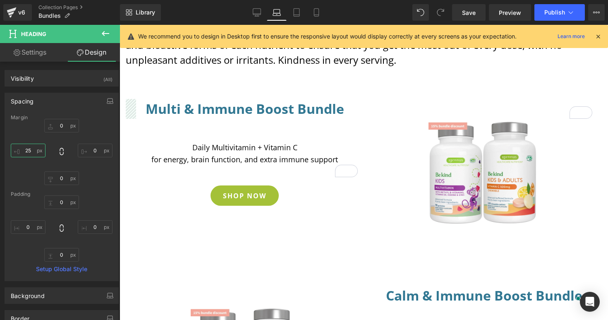
click at [31, 154] on input "25" at bounding box center [28, 151] width 35 height 14
type input "30"
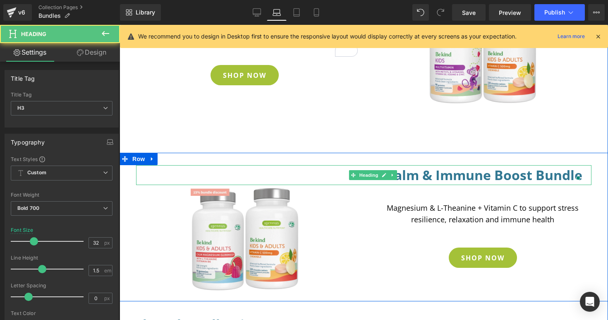
click at [396, 182] on h3 "Calm & Immune Boost Bundle" at bounding box center [363, 175] width 437 height 20
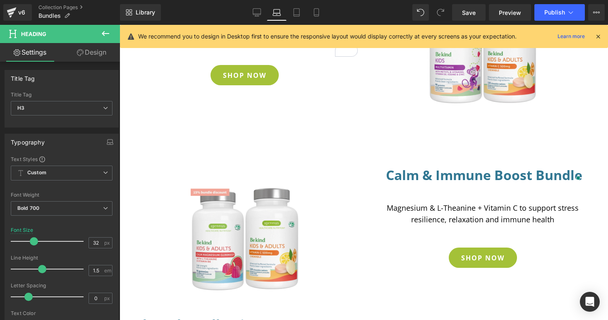
click at [80, 54] on icon at bounding box center [80, 52] width 7 height 7
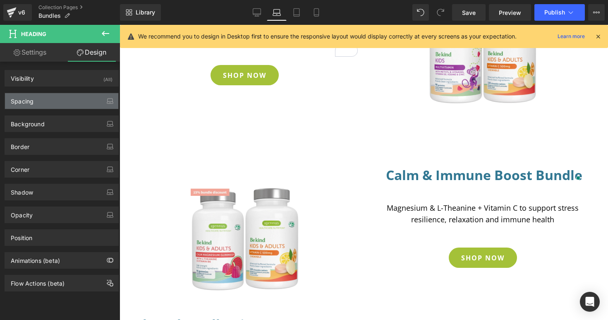
click at [63, 103] on div "Spacing" at bounding box center [61, 101] width 113 height 16
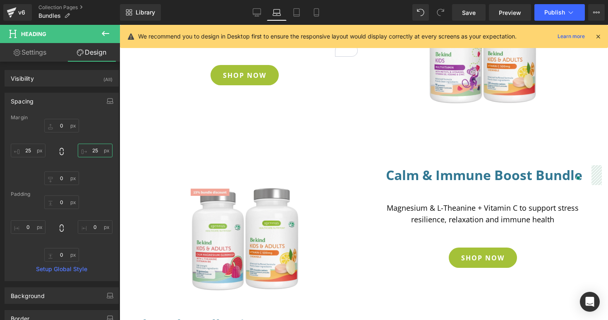
click at [93, 152] on input "25" at bounding box center [95, 151] width 35 height 14
type input "5"
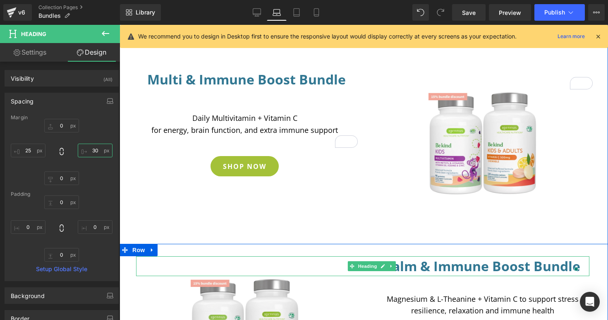
scroll to position [187, 0]
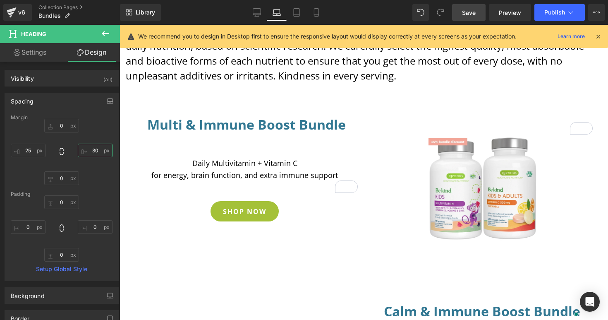
type input "30"
click at [474, 15] on span "Save" at bounding box center [469, 12] width 14 height 9
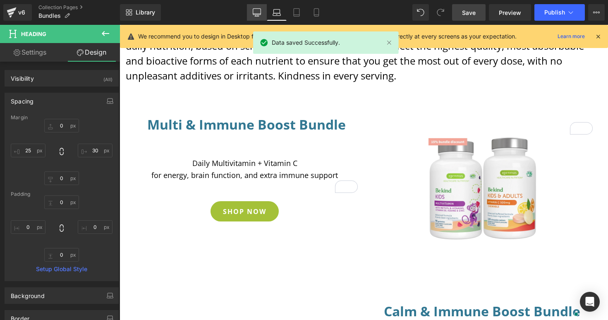
click at [255, 10] on icon at bounding box center [257, 12] width 8 height 8
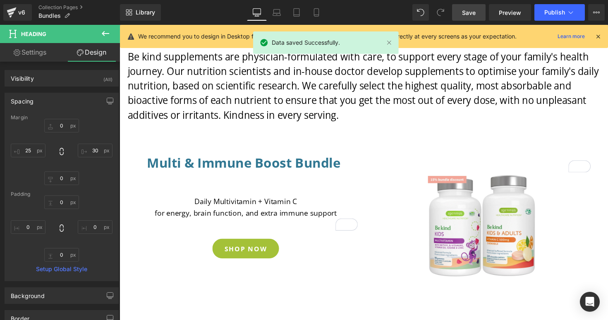
type input "0"
type input "25"
type input "0"
type input "25"
type input "0"
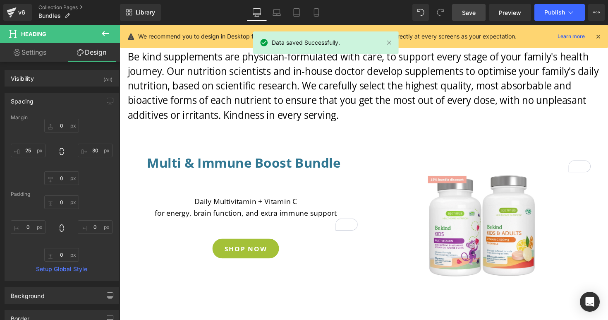
type input "0"
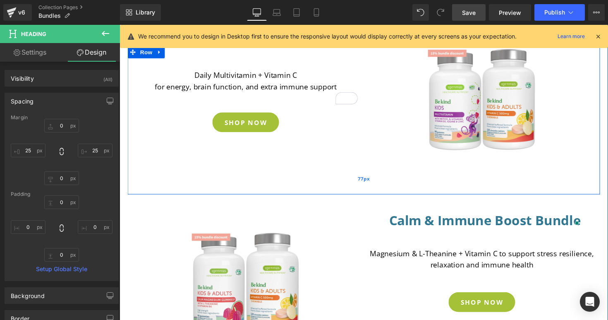
scroll to position [354, 0]
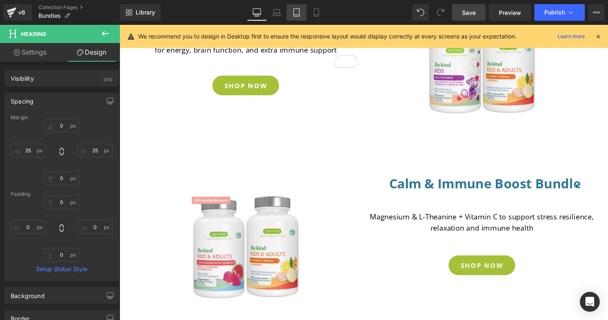
click at [293, 14] on icon at bounding box center [297, 12] width 8 height 8
type input "0"
type input "20"
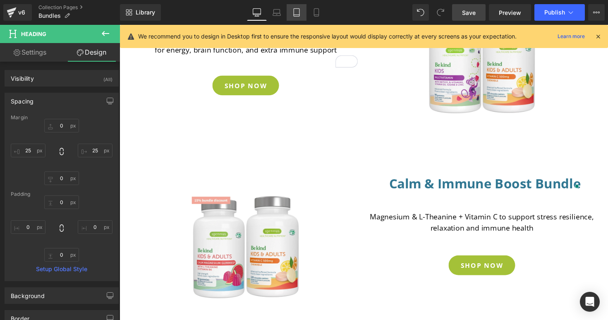
type input "0"
type input "16"
type input "0"
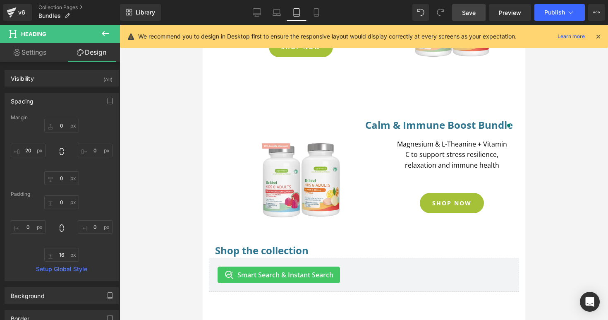
scroll to position [358, 6]
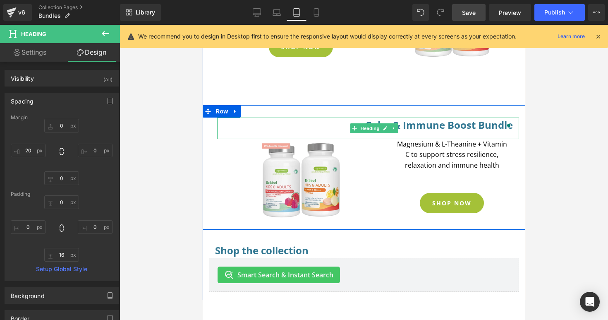
click at [425, 125] on h3 "Calm & Immune Boost Bundle" at bounding box center [368, 125] width 290 height 15
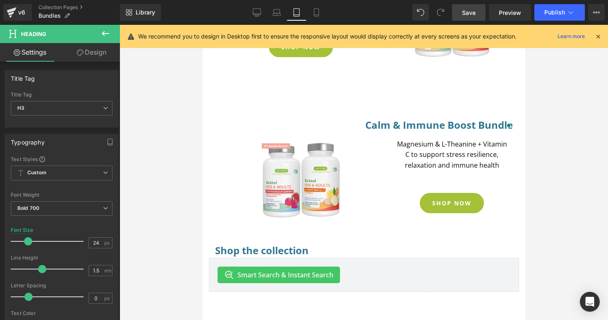
click at [83, 56] on link "Design" at bounding box center [92, 52] width 60 height 19
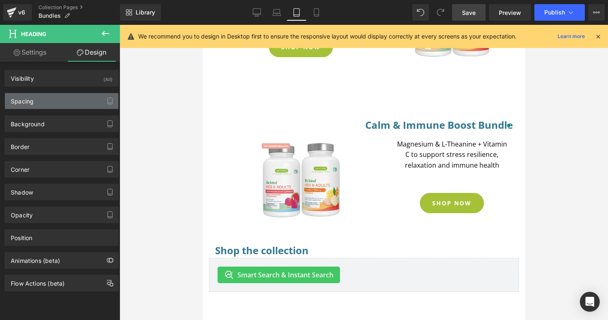
click at [53, 103] on div "Spacing" at bounding box center [61, 101] width 113 height 16
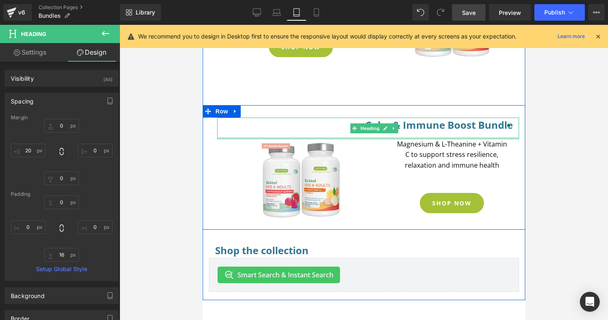
click at [326, 137] on div at bounding box center [368, 138] width 302 height 2
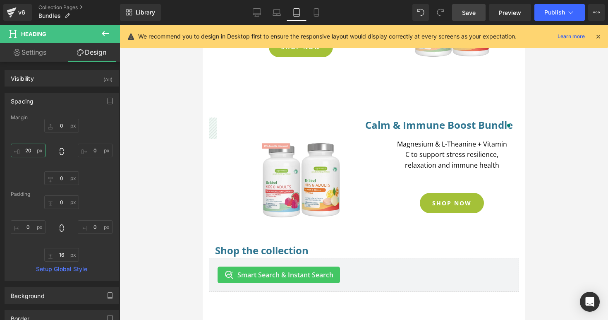
click at [34, 150] on input "20" at bounding box center [28, 151] width 35 height 14
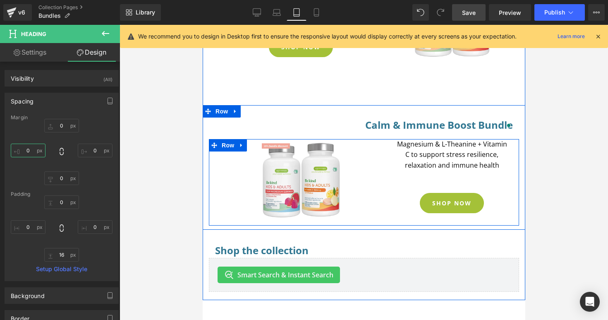
scroll to position [256, 6]
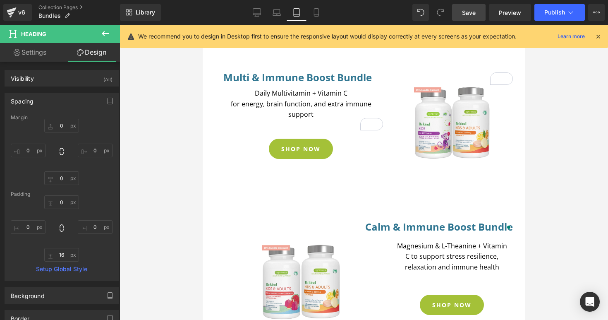
click at [477, 15] on link "Save" at bounding box center [469, 12] width 34 height 17
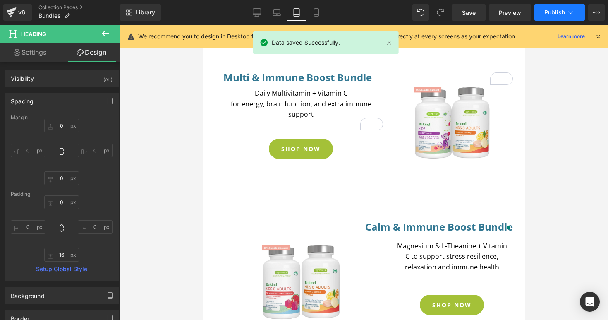
click at [548, 13] on span "Publish" at bounding box center [555, 12] width 21 height 7
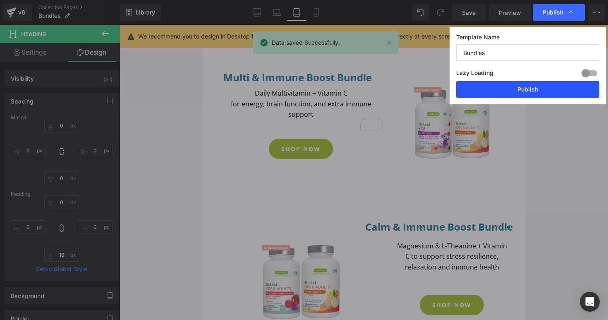
click at [532, 91] on button "Publish" at bounding box center [528, 89] width 143 height 17
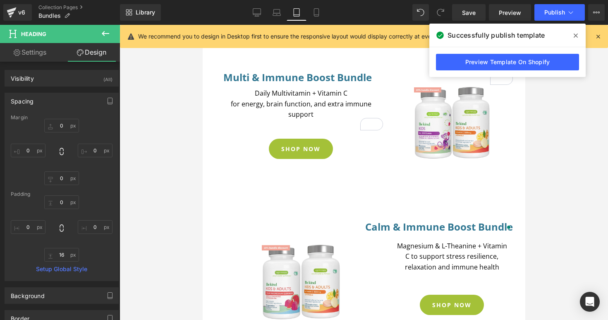
click at [562, 133] on div at bounding box center [364, 172] width 489 height 295
